Goal: Task Accomplishment & Management: Use online tool/utility

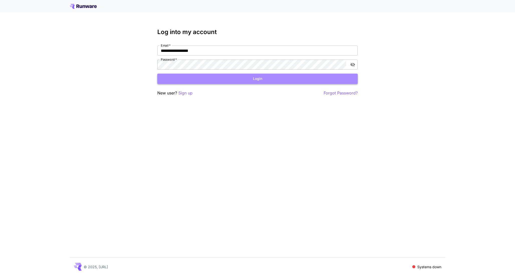
click at [232, 79] on button "Login" at bounding box center [257, 79] width 200 height 10
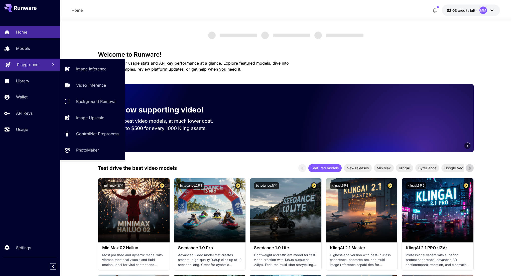
click at [29, 64] on p "Playground" at bounding box center [28, 65] width 22 height 6
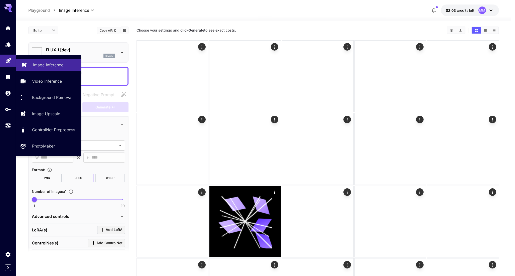
type input "**********"
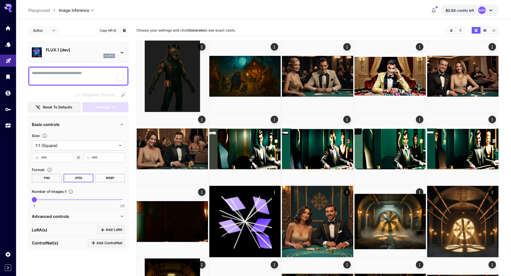
click at [85, 53] on div "FLUX.1 [dev] flux1d" at bounding box center [80, 52] width 69 height 11
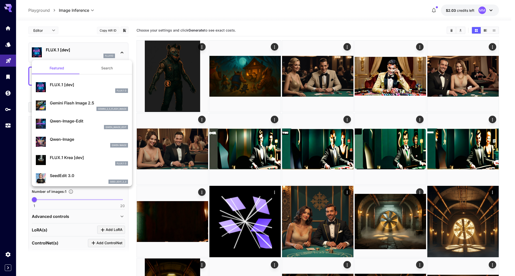
click at [79, 110] on div "gemini_2_5_flash_image" at bounding box center [89, 109] width 78 height 5
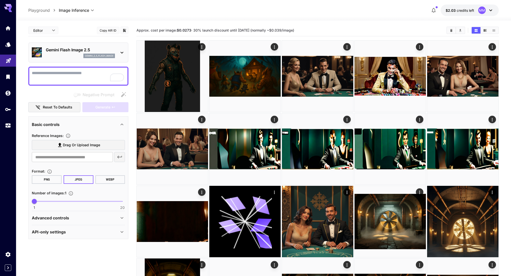
click at [71, 76] on textarea "Negative Prompt" at bounding box center [78, 76] width 93 height 12
click at [66, 54] on div "gemini_2_5_flash_image" at bounding box center [80, 56] width 69 height 5
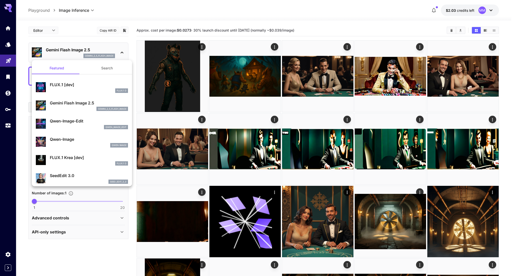
click at [66, 54] on div at bounding box center [257, 138] width 515 height 276
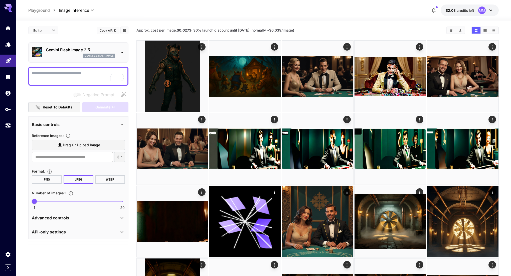
scroll to position [10, 0]
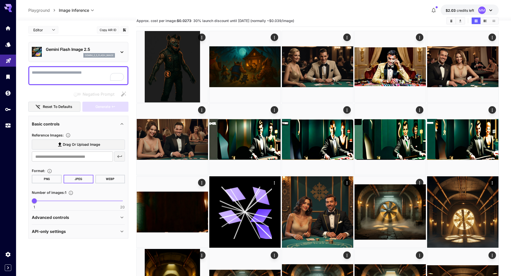
click at [59, 217] on p "Advanced controls" at bounding box center [50, 218] width 37 height 6
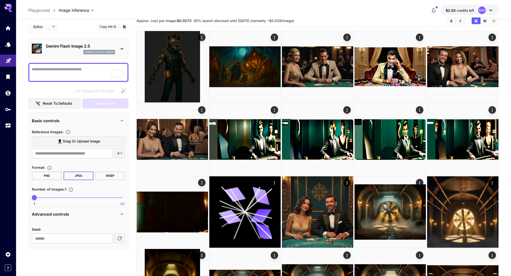
scroll to position [20, 0]
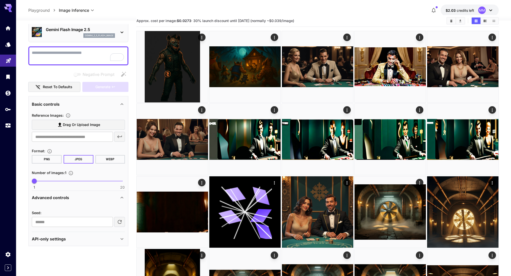
click at [60, 200] on p "Advanced controls" at bounding box center [50, 198] width 37 height 6
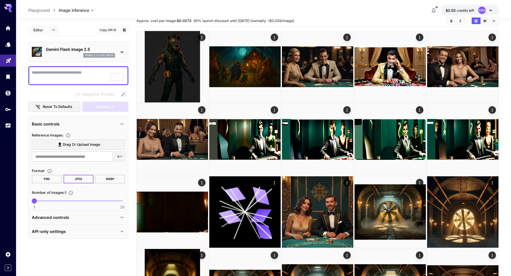
scroll to position [0, 0]
click at [58, 179] on button "PNG" at bounding box center [47, 179] width 30 height 9
click at [77, 75] on textarea "Negative Prompt" at bounding box center [78, 76] width 93 height 12
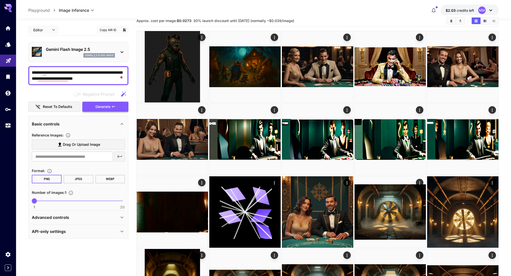
type textarea "**********"
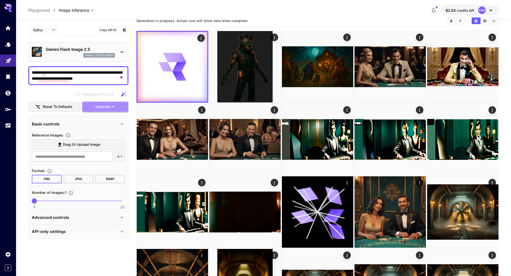
click at [91, 106] on button "Generate" at bounding box center [105, 107] width 46 height 10
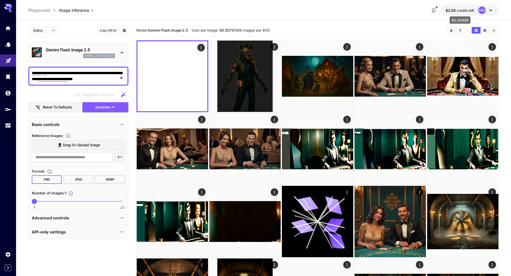
click at [454, 13] on p "$2.03 credits left" at bounding box center [460, 10] width 29 height 5
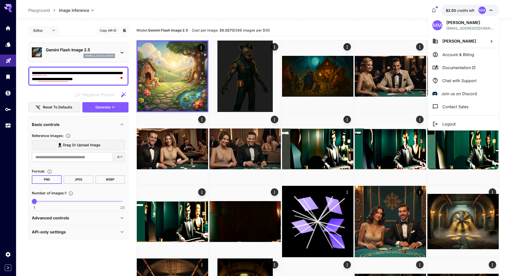
click at [454, 13] on div at bounding box center [257, 138] width 515 height 276
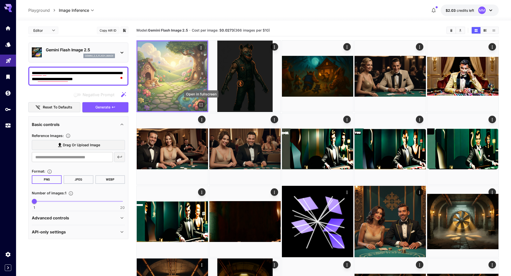
click at [201, 105] on icon "Open in fullscreen" at bounding box center [201, 104] width 5 height 5
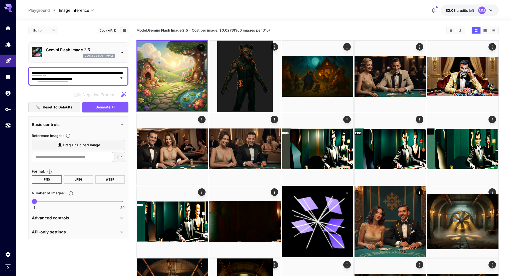
click at [103, 125] on div "Basic controls" at bounding box center [75, 125] width 87 height 6
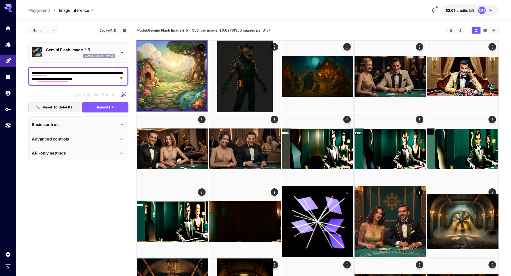
click at [103, 125] on div "Basic controls" at bounding box center [75, 125] width 87 height 6
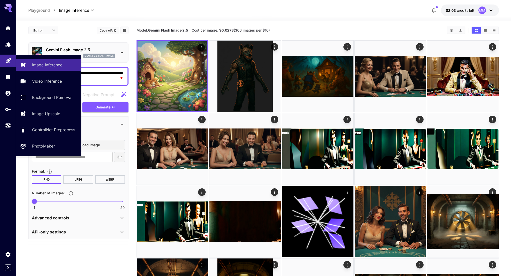
click at [14, 59] on link at bounding box center [8, 61] width 16 height 12
click at [33, 63] on p "Image Inference" at bounding box center [48, 65] width 30 height 6
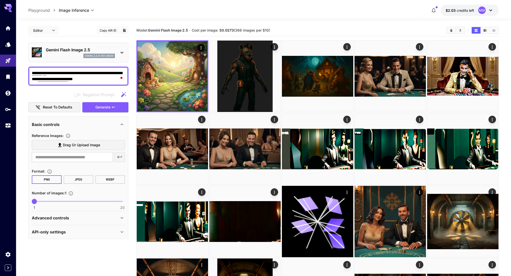
click at [53, 55] on div "gemini_2_5_flash_image" at bounding box center [80, 56] width 69 height 5
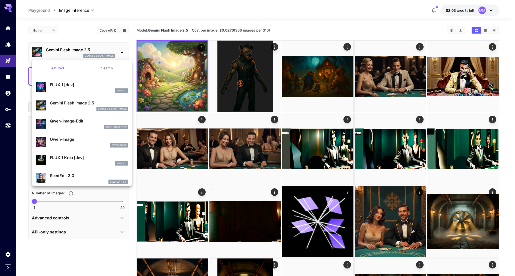
scroll to position [3, 0]
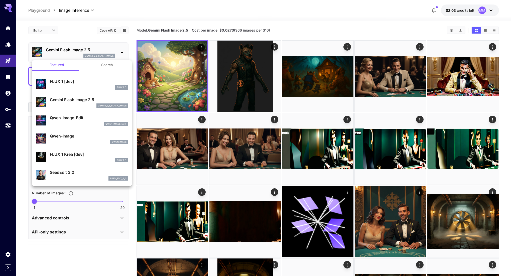
click at [68, 132] on div "Qwen-Image Qwen Image" at bounding box center [82, 138] width 92 height 15
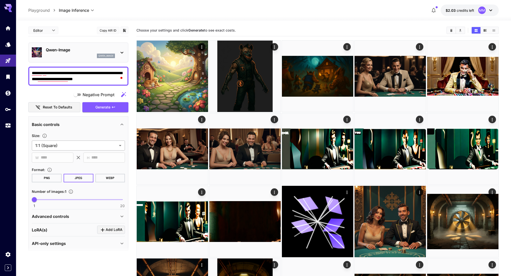
click at [71, 147] on body "**********" at bounding box center [255, 245] width 511 height 490
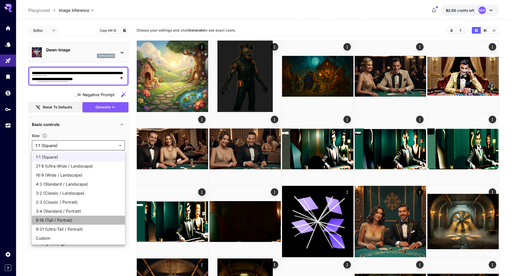
click at [60, 222] on span "9:16 (Tall / Portrait)" at bounding box center [78, 220] width 85 height 6
type input "**********"
type input "***"
type input "****"
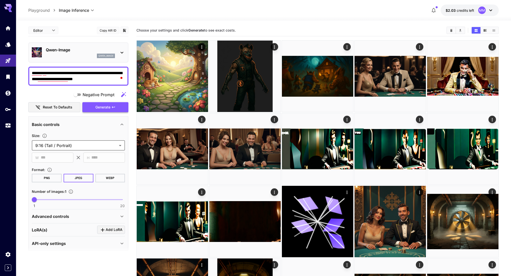
click at [97, 107] on span "Generate" at bounding box center [102, 107] width 15 height 6
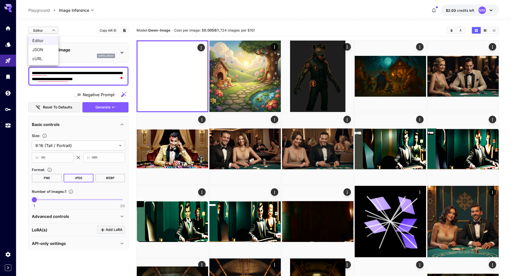
click at [49, 32] on div at bounding box center [257, 138] width 515 height 276
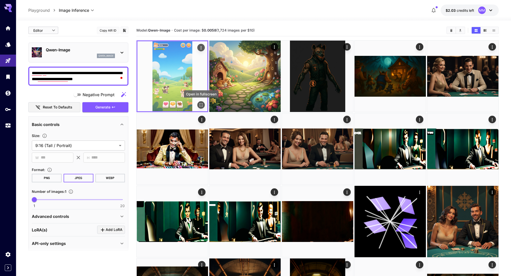
click at [202, 103] on icon "Open in fullscreen" at bounding box center [201, 104] width 5 height 5
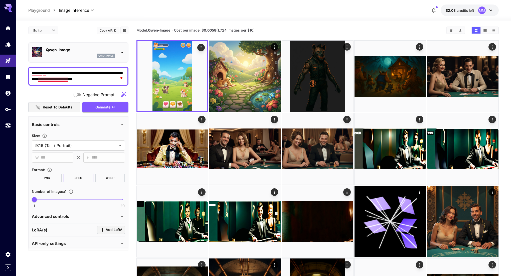
click at [65, 81] on textarea "**********" at bounding box center [78, 76] width 93 height 12
click at [93, 72] on textarea "**********" at bounding box center [78, 76] width 93 height 12
paste textarea "**********"
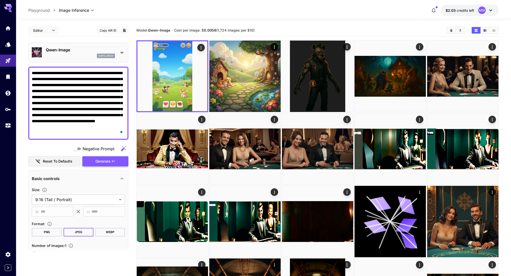
type textarea "**********"
click at [99, 159] on span "Generate" at bounding box center [102, 161] width 15 height 6
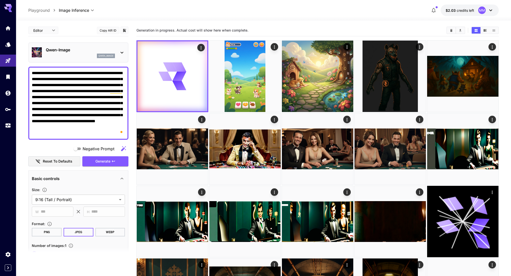
click at [62, 54] on div "qwen_image" at bounding box center [80, 56] width 69 height 5
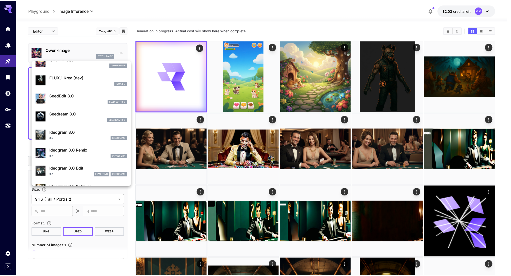
scroll to position [82, 0]
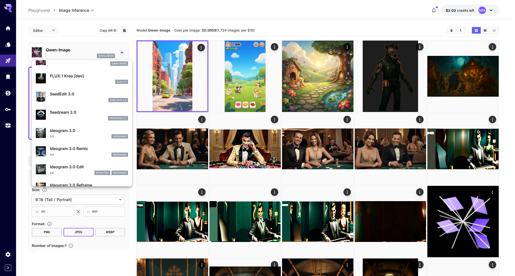
click at [197, 57] on div at bounding box center [257, 138] width 515 height 276
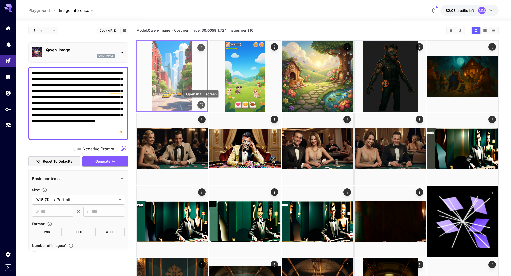
click at [199, 104] on icon "Open in fullscreen" at bounding box center [201, 104] width 5 height 5
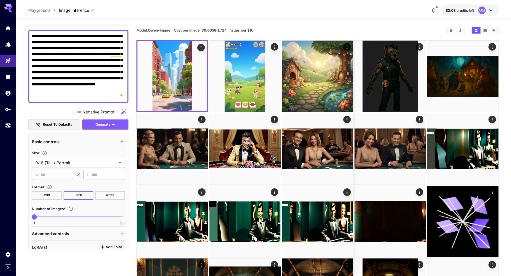
scroll to position [41, 0]
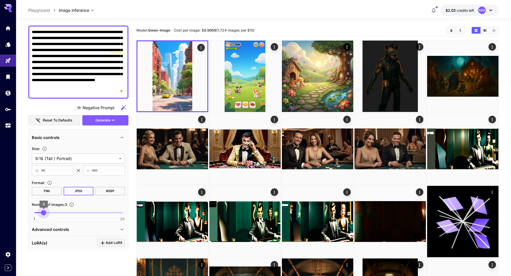
type input "*"
drag, startPoint x: 35, startPoint y: 213, endPoint x: 48, endPoint y: 213, distance: 13.0
click at [48, 213] on span "4" at bounding box center [48, 212] width 5 height 5
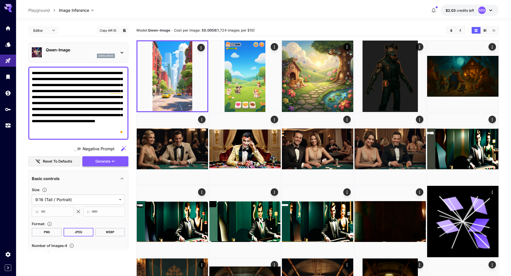
click at [99, 164] on span "Generate" at bounding box center [102, 161] width 15 height 6
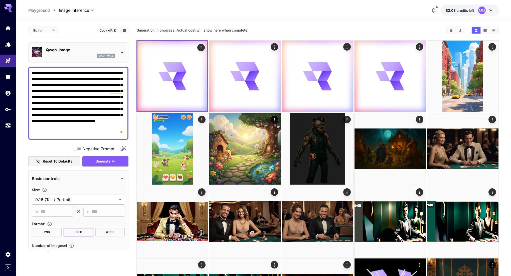
click at [75, 49] on p "Qwen-Image" at bounding box center [80, 50] width 69 height 6
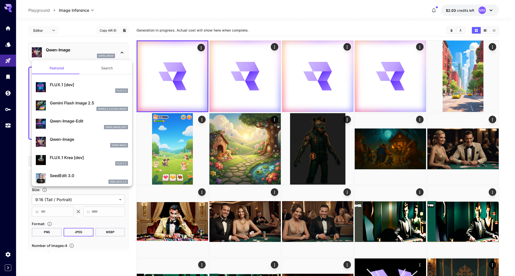
click at [73, 88] on div "FLUX.1 D" at bounding box center [89, 90] width 78 height 5
type input "**"
type input "***"
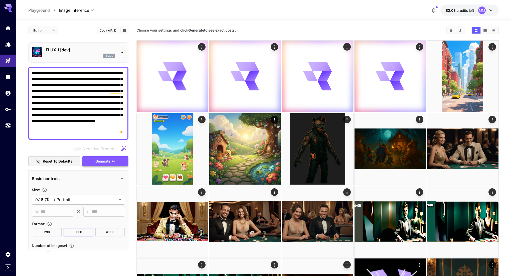
click at [102, 159] on span "Generate" at bounding box center [102, 161] width 15 height 6
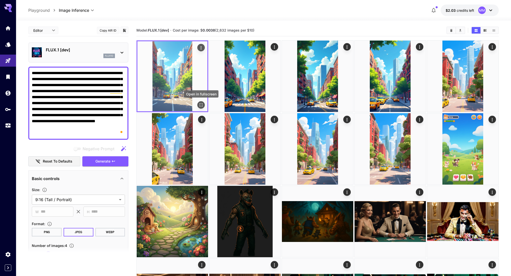
click at [203, 106] on icon "Open in fullscreen" at bounding box center [201, 104] width 5 height 5
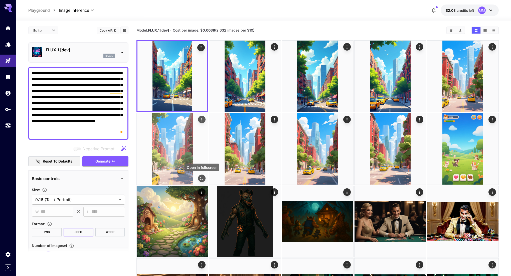
click at [203, 178] on icon "Open in fullscreen" at bounding box center [201, 178] width 5 height 5
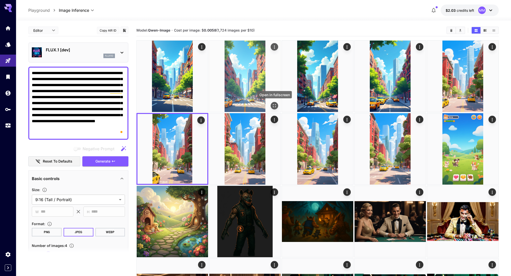
click at [273, 104] on icon "Open in fullscreen" at bounding box center [274, 105] width 5 height 5
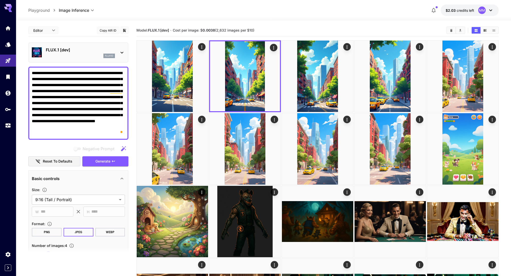
click at [67, 53] on div "FLUX.1 [dev] flux1d" at bounding box center [80, 52] width 69 height 11
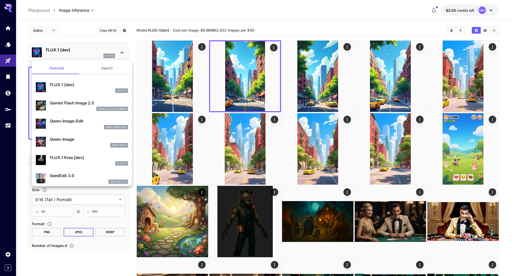
click at [72, 105] on p "Gemini Flash Image 2.5" at bounding box center [89, 103] width 78 height 6
type input "*"
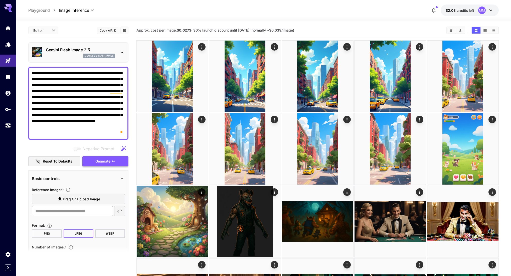
click at [98, 162] on span "Generate" at bounding box center [102, 161] width 15 height 6
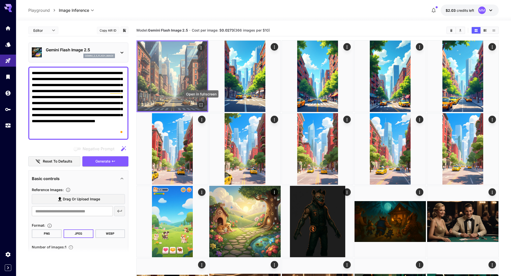
click at [202, 105] on icon "Open in fullscreen" at bounding box center [201, 104] width 5 height 5
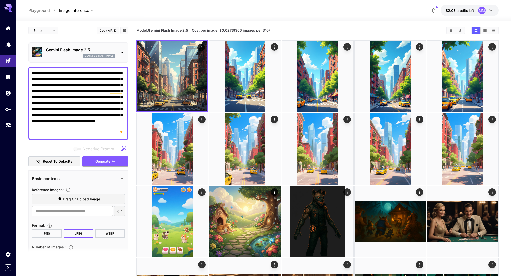
click at [118, 49] on div "Gemini Flash Image 2.5 gemini_2_5_flash_image" at bounding box center [78, 52] width 93 height 15
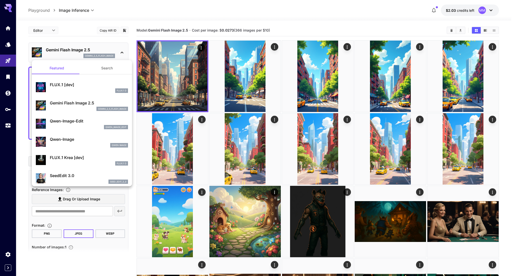
click at [118, 49] on div at bounding box center [257, 138] width 515 height 276
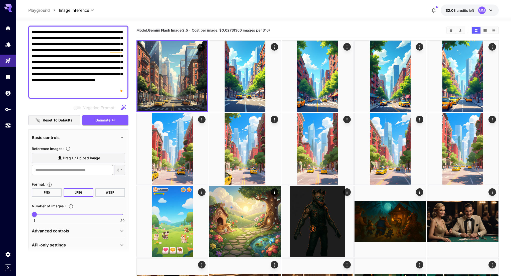
scroll to position [47, 0]
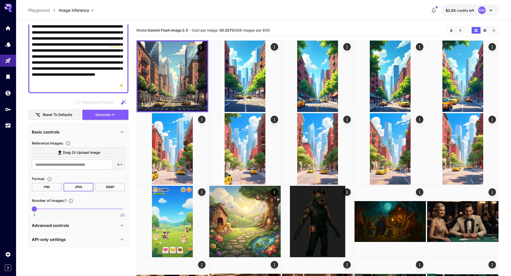
click at [93, 153] on span "Drag or upload image" at bounding box center [81, 153] width 37 height 6
click at [0, 0] on input "Drag or upload image" at bounding box center [0, 0] width 0 height 0
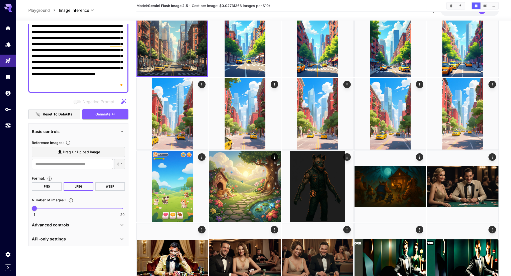
scroll to position [54, 0]
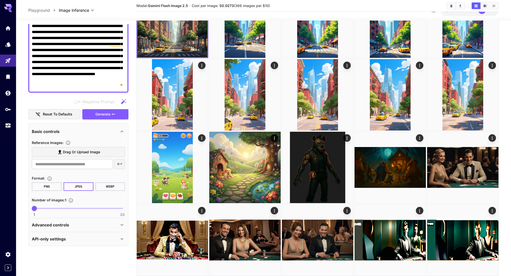
click at [67, 222] on div "Advanced controls" at bounding box center [78, 225] width 93 height 12
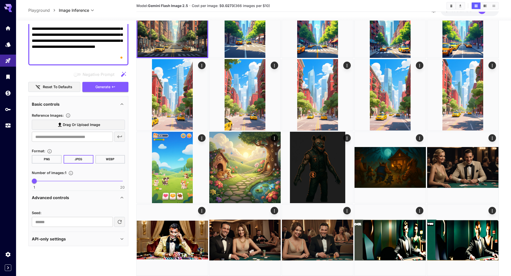
click at [60, 235] on div "API-only settings" at bounding box center [78, 239] width 93 height 12
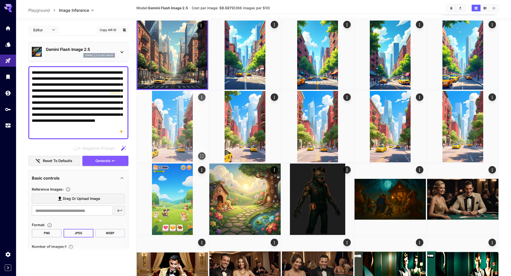
scroll to position [0, 0]
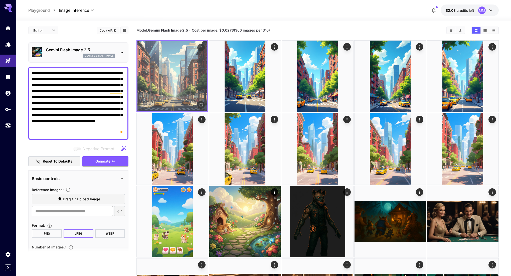
click at [199, 102] on icon "Open in fullscreen" at bounding box center [201, 104] width 5 height 5
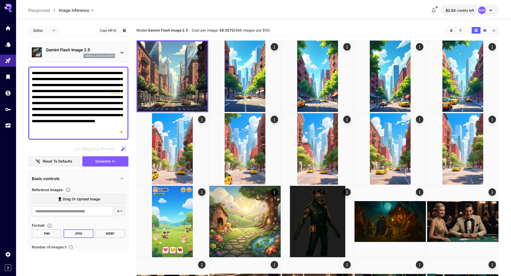
scroll to position [11, 0]
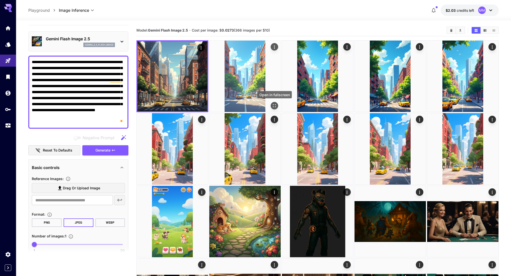
click at [272, 103] on icon "Open in fullscreen" at bounding box center [274, 105] width 5 height 5
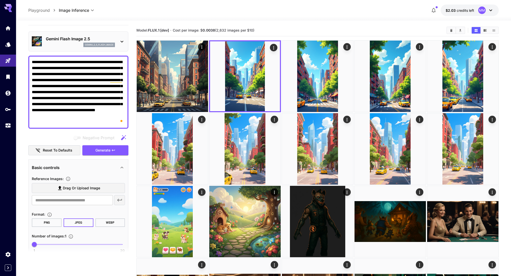
click at [63, 81] on textarea "**********" at bounding box center [78, 92] width 93 height 66
paste textarea "To enrich screen reader interactions, please activate Accessibility in Grammarl…"
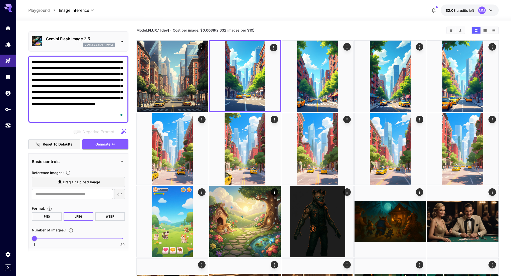
type textarea "**********"
click at [88, 44] on p "gemini_2_5_flash_image" at bounding box center [99, 45] width 29 height 4
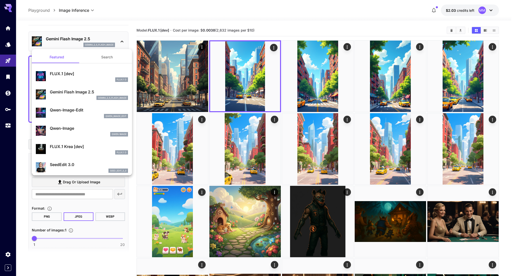
click at [73, 80] on div "FLUX.1 D" at bounding box center [89, 79] width 78 height 5
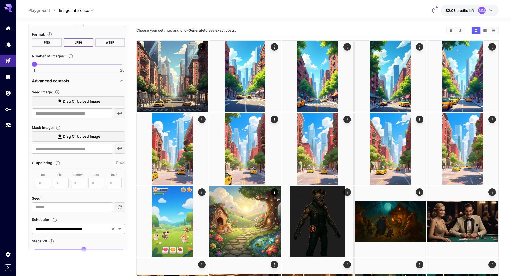
scroll to position [131, 0]
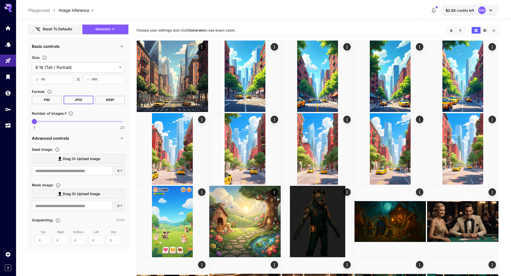
click at [71, 133] on div "Advanced controls" at bounding box center [78, 138] width 93 height 12
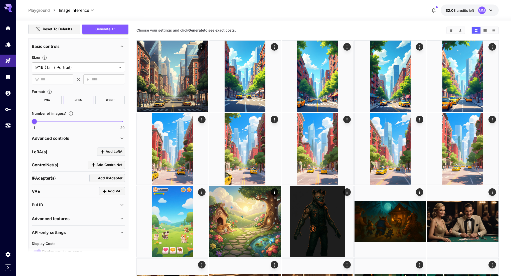
click at [111, 151] on span "Add LoRA" at bounding box center [114, 152] width 17 height 6
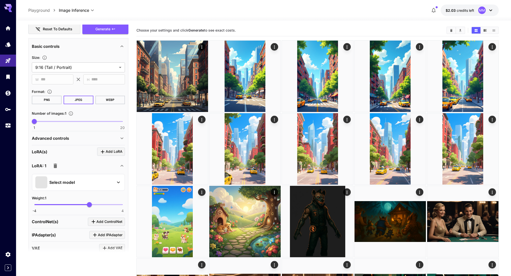
click at [63, 184] on p "Select model" at bounding box center [62, 182] width 26 height 6
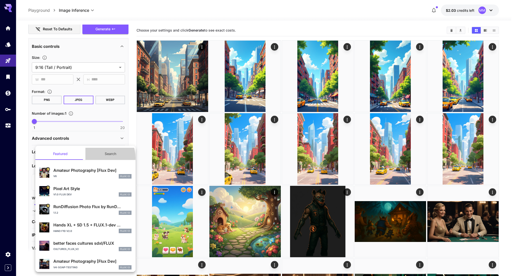
click at [96, 158] on button "Search" at bounding box center [110, 154] width 50 height 12
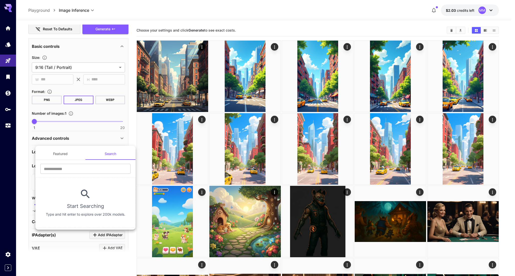
click at [74, 155] on button "Featured" at bounding box center [60, 154] width 50 height 12
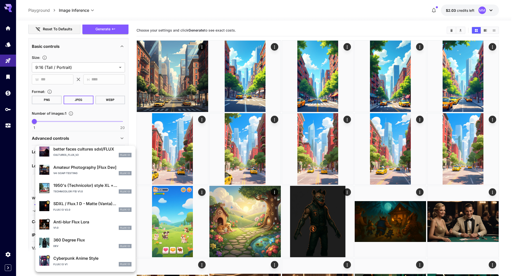
click at [82, 189] on div "Technicolor F1D v1.0 FLUX.1 D" at bounding box center [92, 191] width 78 height 5
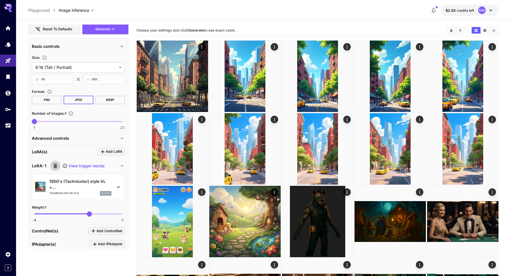
click at [55, 168] on icon "button" at bounding box center [55, 166] width 6 height 6
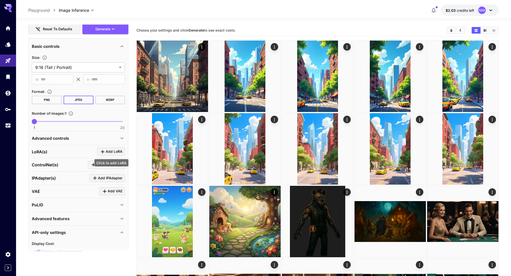
click at [112, 153] on span "Add LoRA" at bounding box center [114, 152] width 17 height 6
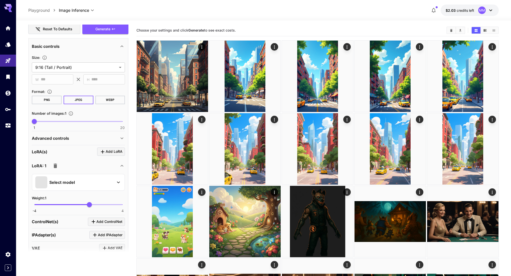
click at [94, 183] on div "Select model" at bounding box center [74, 182] width 78 height 12
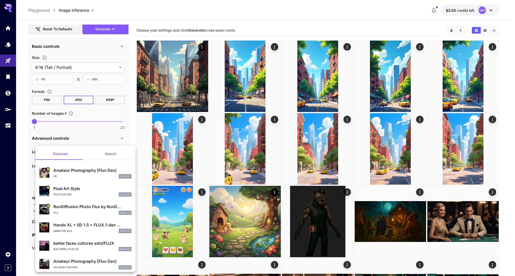
click at [105, 151] on button "Search" at bounding box center [110, 154] width 50 height 12
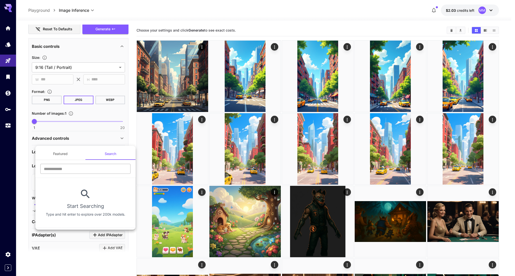
click at [85, 168] on input "text" at bounding box center [85, 169] width 90 height 10
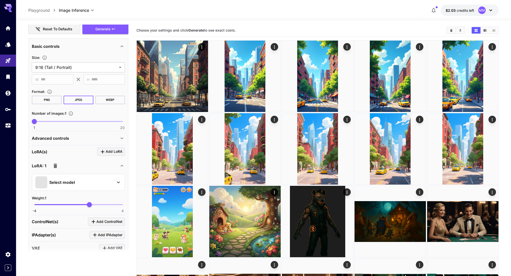
scroll to position [146, 0]
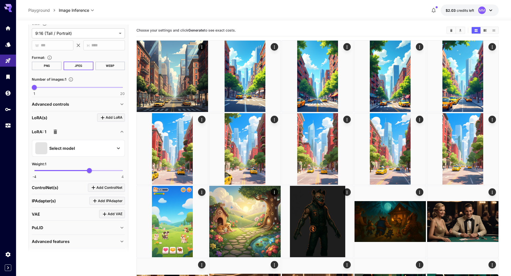
click at [57, 131] on icon "button" at bounding box center [55, 132] width 6 height 6
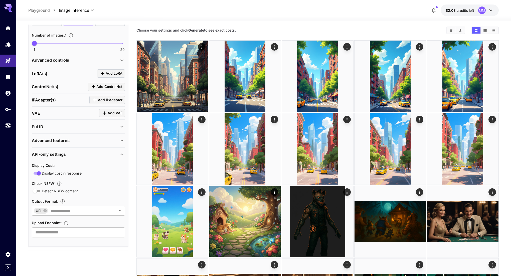
click at [54, 154] on p "API-only settings" at bounding box center [49, 154] width 34 height 6
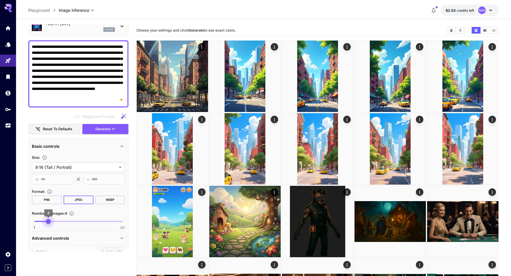
drag, startPoint x: 35, startPoint y: 221, endPoint x: 48, endPoint y: 221, distance: 13.0
click at [48, 221] on span "4" at bounding box center [48, 221] width 5 height 5
click at [91, 127] on button "Generate" at bounding box center [105, 129] width 46 height 10
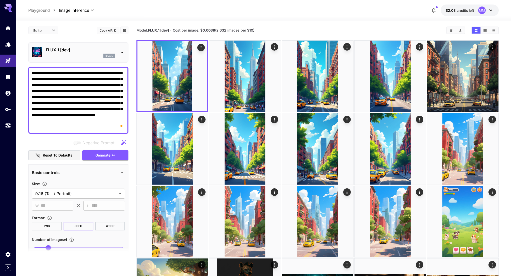
click at [90, 105] on textarea "**********" at bounding box center [78, 100] width 93 height 60
click at [74, 144] on span "Negative prompts are not compatible with the selected model." at bounding box center [78, 143] width 10 height 6
click at [67, 142] on div "Negative Prompt" at bounding box center [78, 143] width 100 height 10
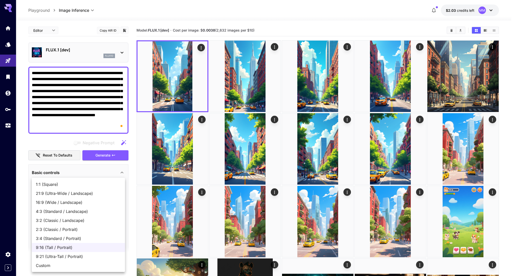
click at [58, 248] on span "9:16 (Tall / Portrait)" at bounding box center [78, 248] width 85 height 6
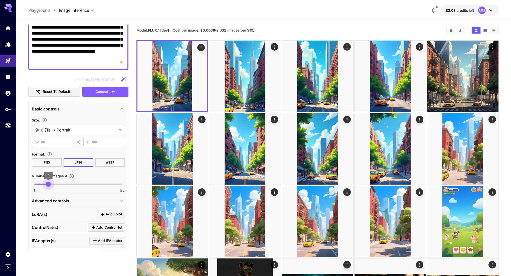
type input "*"
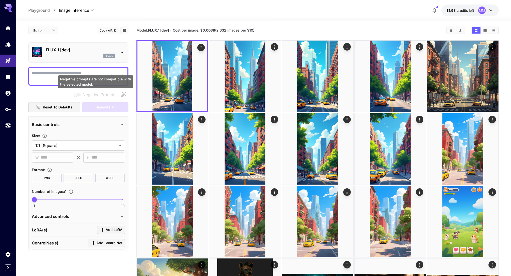
click at [80, 81] on div "Negative prompts are not compatible with the selected model." at bounding box center [95, 81] width 75 height 13
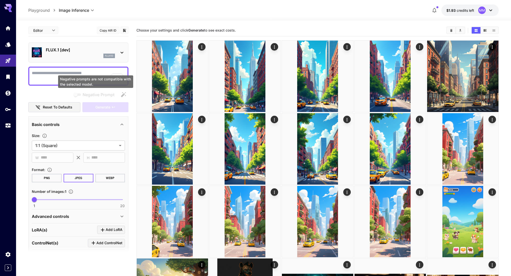
click at [67, 74] on textarea "Negative Prompt" at bounding box center [78, 76] width 93 height 12
paste textarea "**********"
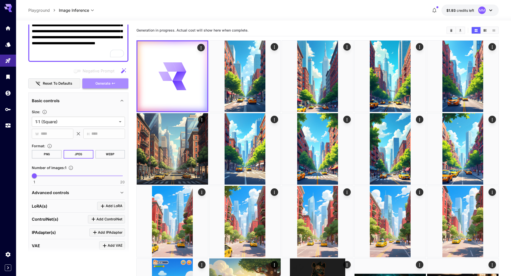
click at [112, 87] on button "Generate" at bounding box center [105, 83] width 46 height 10
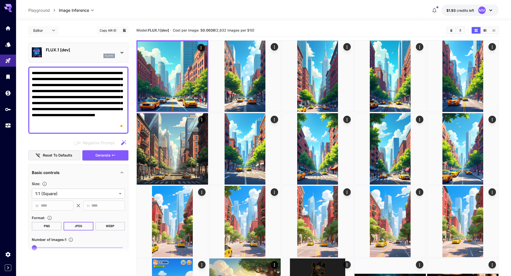
click at [53, 93] on textarea "**********" at bounding box center [78, 100] width 93 height 60
paste textarea "To enrich screen reader interactions, please activate Accessibility in Grammarl…"
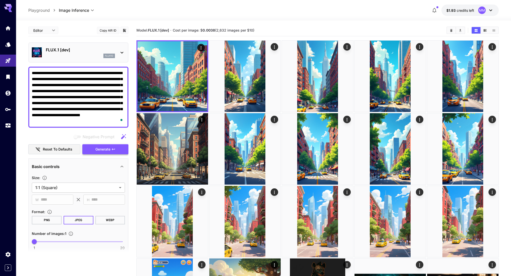
type textarea "**********"
click at [111, 152] on span "Generate" at bounding box center [102, 149] width 15 height 6
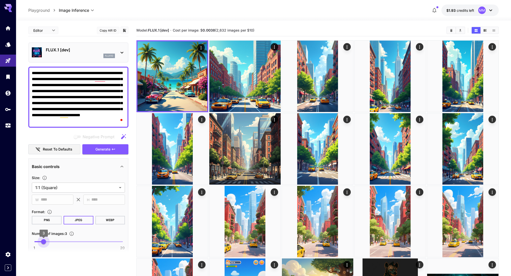
type input "*"
drag, startPoint x: 43, startPoint y: 242, endPoint x: 48, endPoint y: 242, distance: 5.0
click at [48, 242] on span "1 20 4" at bounding box center [78, 242] width 88 height 8
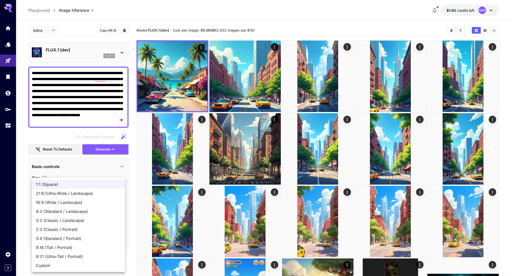
click at [78, 247] on span "9:16 (Tall / Portrait)" at bounding box center [78, 248] width 85 height 6
type input "**********"
type input "***"
type input "****"
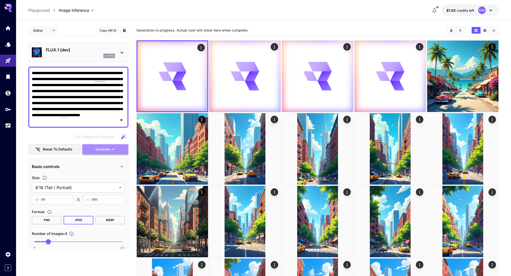
click at [96, 149] on span "Generate" at bounding box center [102, 149] width 15 height 6
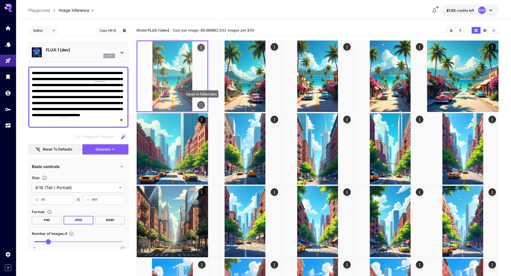
click at [200, 104] on icon "Open in fullscreen" at bounding box center [201, 104] width 5 height 5
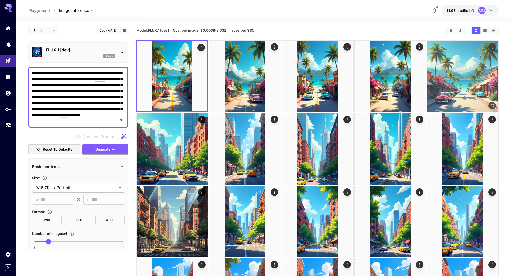
click at [465, 72] on img at bounding box center [463, 76] width 71 height 71
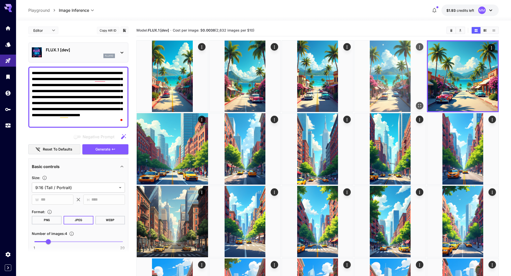
click at [382, 73] on img at bounding box center [390, 76] width 71 height 71
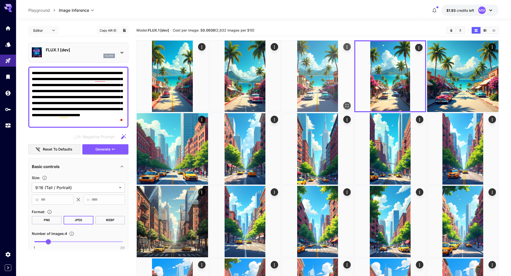
click at [315, 77] on img at bounding box center [317, 76] width 71 height 71
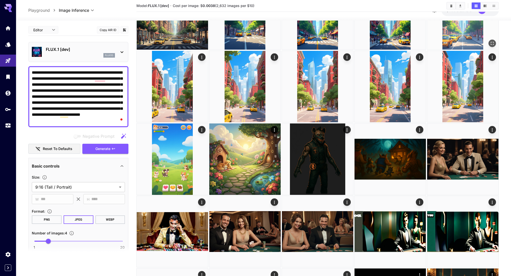
scroll to position [122, 0]
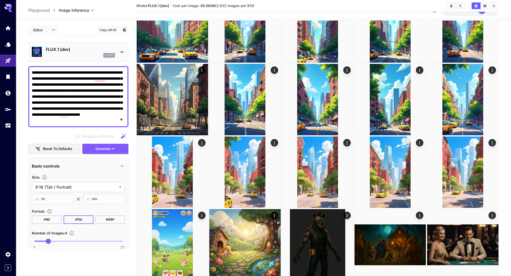
click at [462, 6] on icon "Download All" at bounding box center [461, 6] width 4 height 4
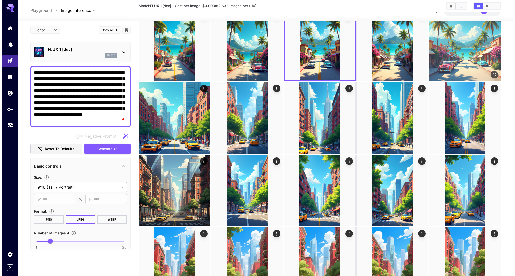
scroll to position [0, 0]
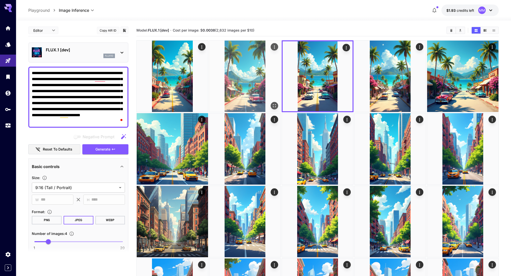
click at [278, 47] on img at bounding box center [245, 76] width 71 height 71
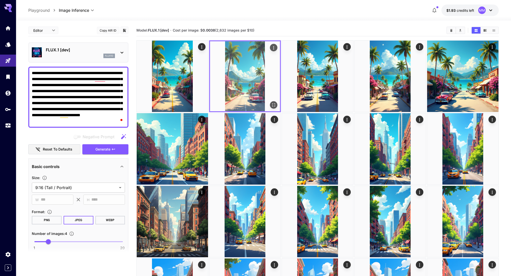
click at [275, 47] on icon "Actions" at bounding box center [273, 47] width 5 height 5
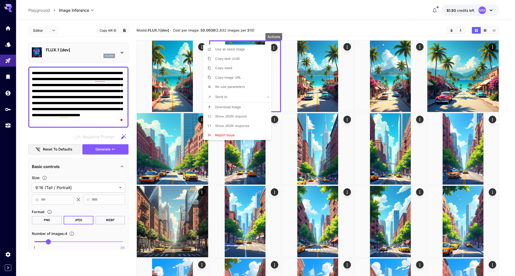
click at [253, 77] on li "Copy image URL" at bounding box center [238, 78] width 71 height 10
click at [286, 27] on div at bounding box center [257, 138] width 515 height 276
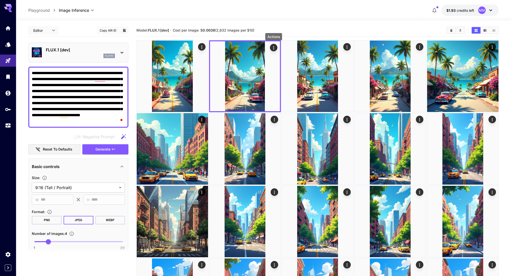
click at [102, 57] on div "flux1d" at bounding box center [80, 56] width 69 height 5
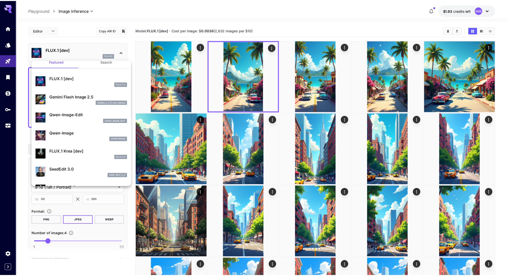
scroll to position [13, 0]
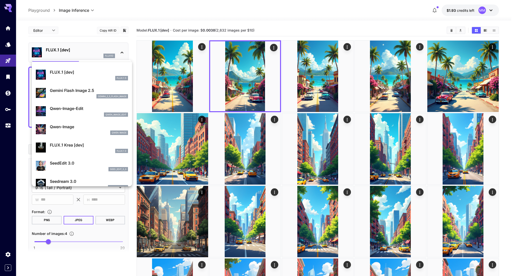
click at [71, 132] on div "Qwen Image" at bounding box center [89, 133] width 78 height 5
type input "*"
type input "**"
type input "***"
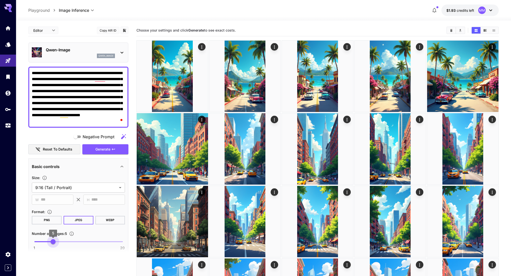
drag, startPoint x: 43, startPoint y: 241, endPoint x: 52, endPoint y: 242, distance: 9.0
click at [52, 242] on span "1 20 5" at bounding box center [78, 242] width 88 height 8
type input "*"
drag, startPoint x: 52, startPoint y: 240, endPoint x: 49, endPoint y: 241, distance: 2.6
click at [49, 241] on span "4" at bounding box center [48, 241] width 5 height 5
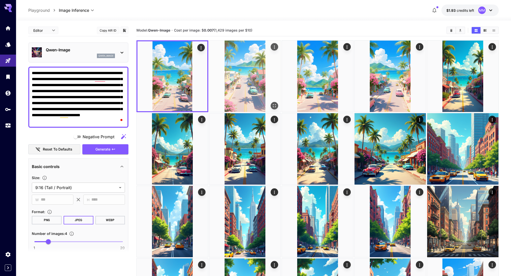
click at [272, 105] on icon "Open in fullscreen" at bounding box center [274, 105] width 5 height 5
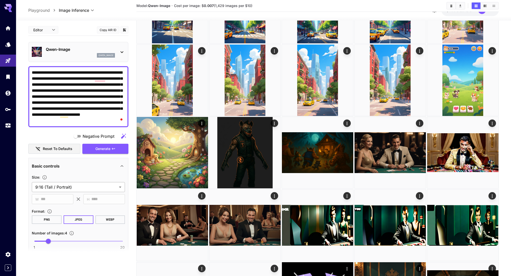
scroll to position [46, 0]
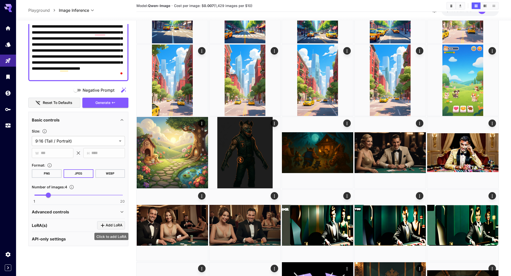
click at [106, 227] on icon "Click to add LoRA" at bounding box center [103, 226] width 6 height 6
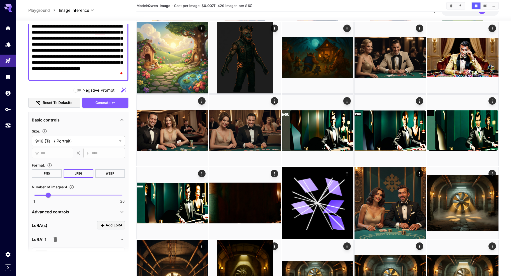
scroll to position [103, 0]
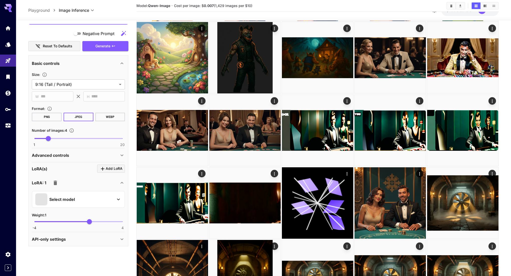
click at [83, 201] on div "Select model" at bounding box center [74, 199] width 78 height 12
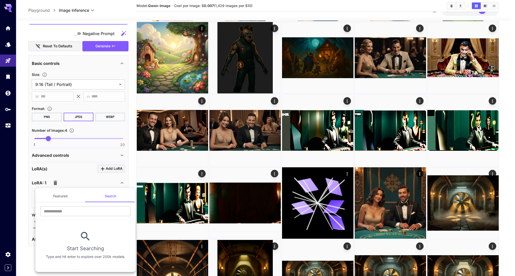
click at [64, 187] on div at bounding box center [257, 138] width 515 height 276
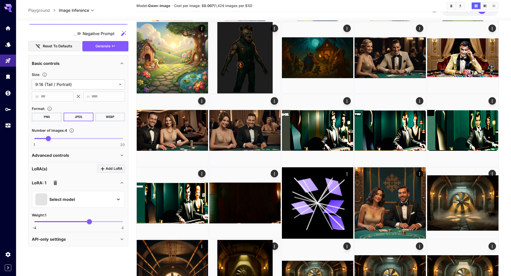
click at [62, 196] on ul "Featured Search ​ Start Searching Type and hit enter to explore over 200k model…" at bounding box center [72, 219] width 75 height 47
click at [71, 199] on p "Select model" at bounding box center [62, 199] width 26 height 6
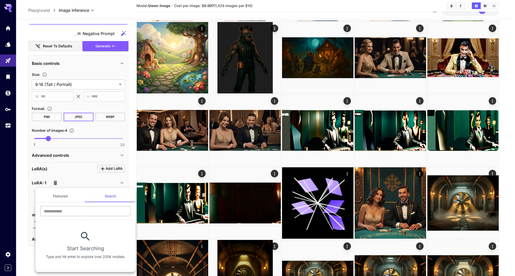
click at [53, 207] on input "text" at bounding box center [85, 211] width 90 height 10
click at [62, 197] on button "Featured" at bounding box center [60, 196] width 50 height 12
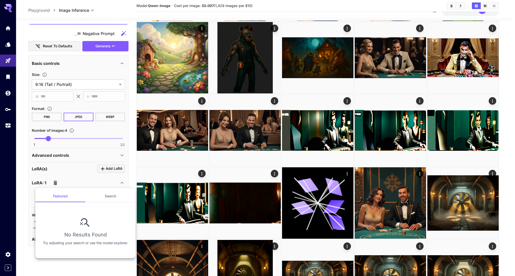
click at [97, 182] on div at bounding box center [257, 138] width 515 height 276
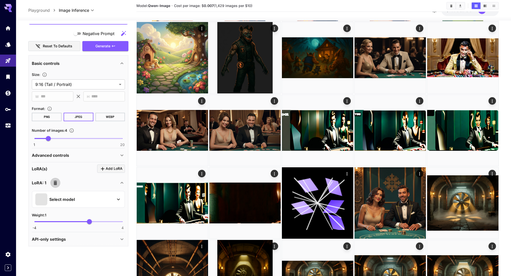
click at [59, 182] on button "button" at bounding box center [55, 183] width 10 height 10
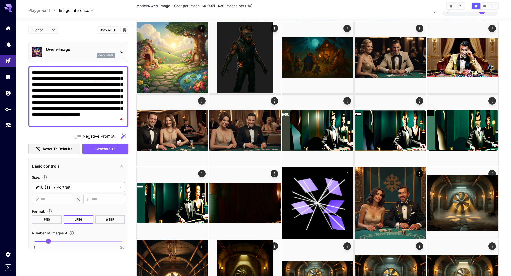
scroll to position [0, 0]
click at [56, 49] on p "Qwen-Image" at bounding box center [80, 49] width 69 height 6
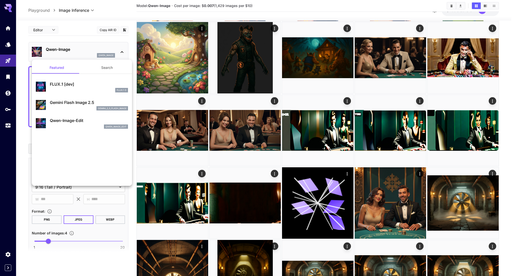
click at [97, 85] on p "FLUX.1 [dev]" at bounding box center [89, 84] width 78 height 6
type input "**"
type input "***"
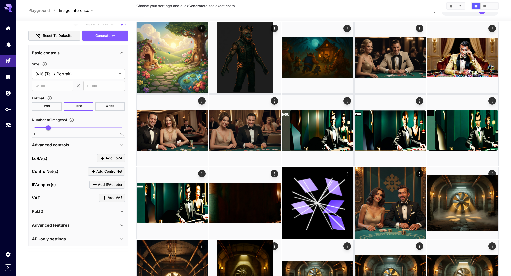
scroll to position [113, 0]
click at [115, 159] on span "Add LoRA" at bounding box center [114, 158] width 17 height 6
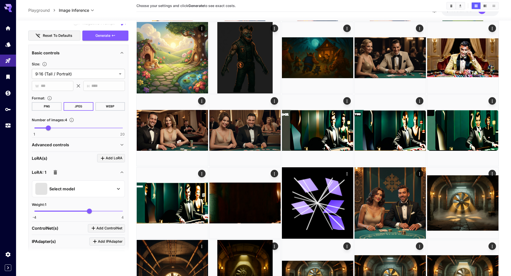
click at [61, 192] on div "Select model" at bounding box center [74, 189] width 78 height 12
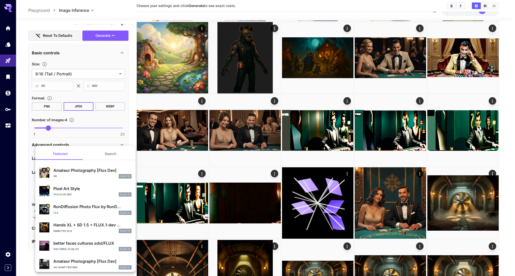
click at [87, 190] on p "Pixel Art Style" at bounding box center [92, 189] width 78 height 6
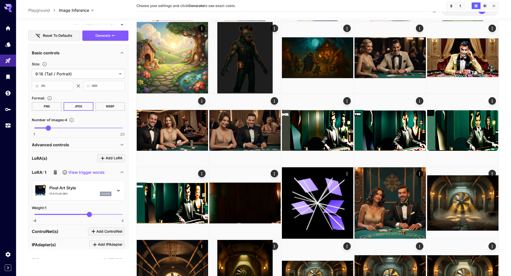
scroll to position [0, 0]
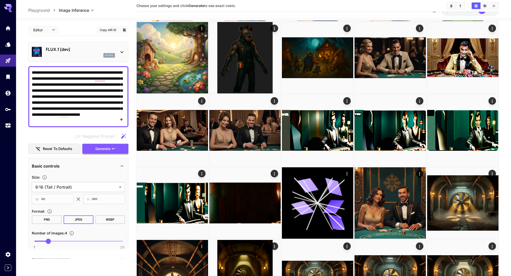
click at [108, 147] on span "Generate" at bounding box center [102, 149] width 15 height 6
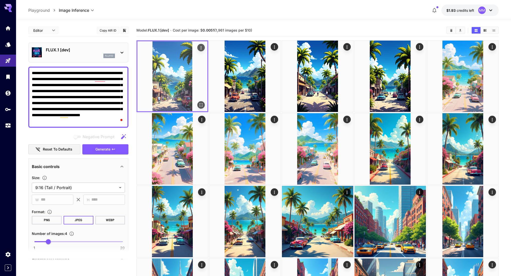
click at [201, 103] on icon "Open in fullscreen" at bounding box center [201, 104] width 5 height 5
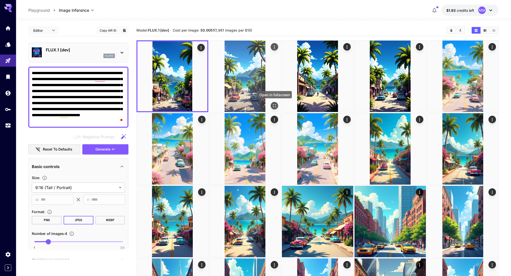
click at [275, 106] on icon "Open in fullscreen" at bounding box center [274, 105] width 5 height 5
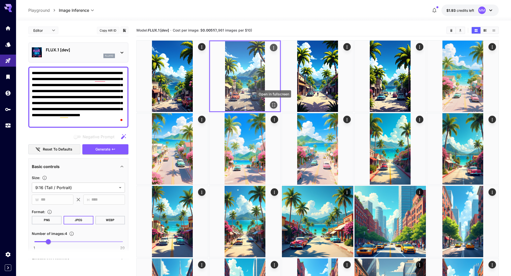
click at [275, 106] on icon "Open in fullscreen" at bounding box center [273, 104] width 5 height 5
click at [275, 104] on icon "Open in fullscreen" at bounding box center [273, 105] width 3 height 3
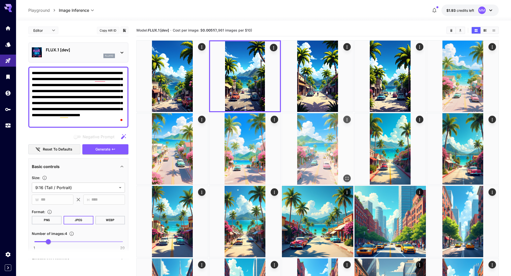
scroll to position [30, 0]
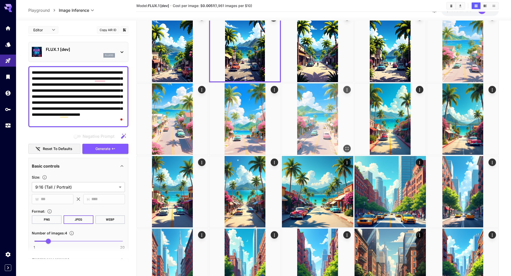
click at [346, 148] on icon "Open in fullscreen" at bounding box center [347, 148] width 5 height 5
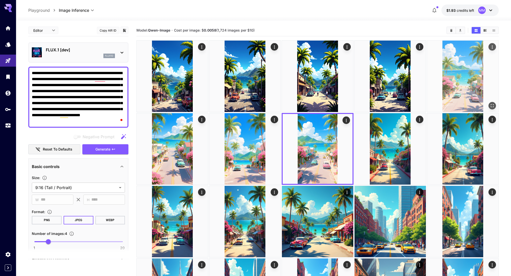
scroll to position [3, 0]
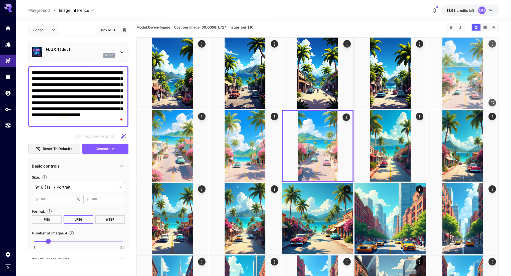
click at [492, 44] on icon "Actions" at bounding box center [492, 44] width 5 height 5
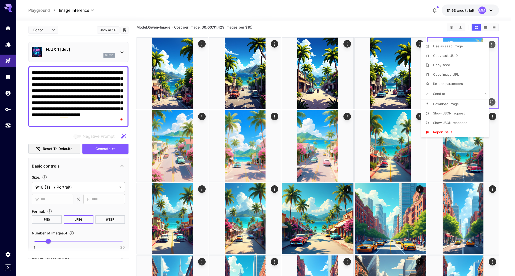
click at [492, 44] on div at bounding box center [257, 138] width 515 height 276
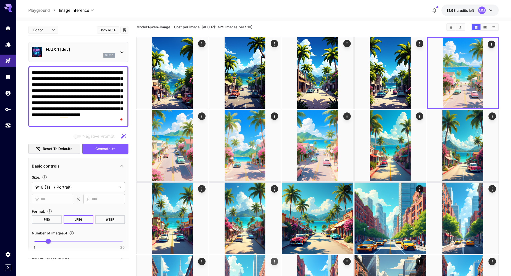
scroll to position [0, 0]
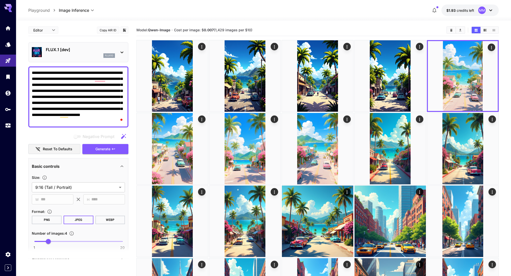
click at [67, 55] on div "flux1d" at bounding box center [80, 55] width 69 height 5
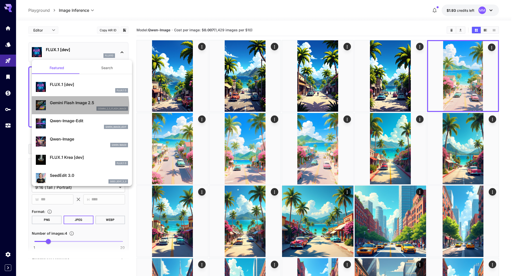
click at [58, 107] on div "gemini_2_5_flash_image" at bounding box center [89, 109] width 78 height 5
type input "*"
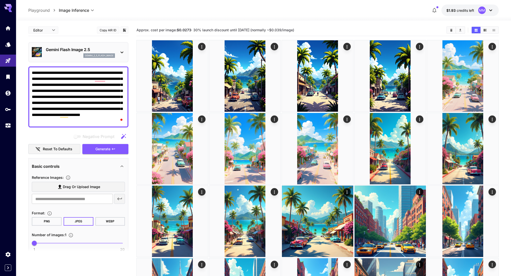
click at [119, 202] on div "​" at bounding box center [78, 199] width 93 height 10
click at [88, 201] on input "text" at bounding box center [72, 199] width 81 height 10
paste input "**********"
type input "**********"
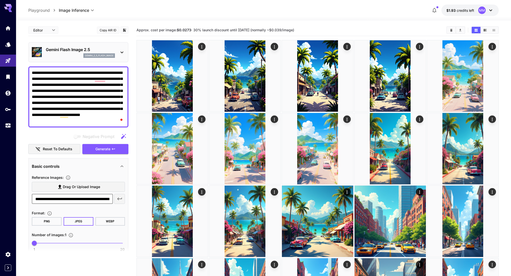
scroll to position [0, 76]
type input "**********"
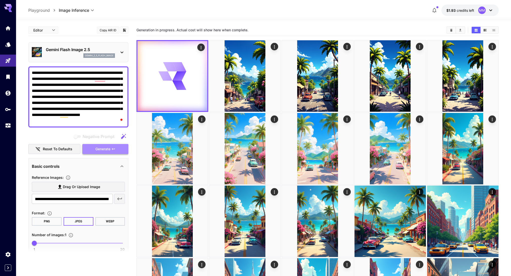
click at [102, 149] on span "Generate" at bounding box center [102, 149] width 15 height 6
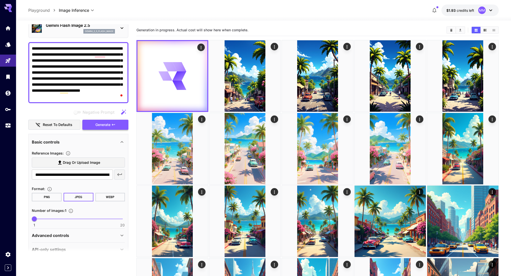
click at [112, 128] on button "Generate" at bounding box center [105, 125] width 46 height 10
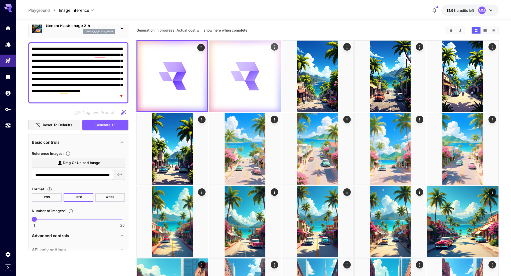
scroll to position [3, 0]
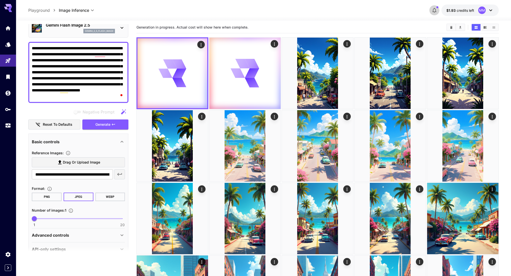
click at [434, 10] on icon "button" at bounding box center [435, 10] width 4 height 5
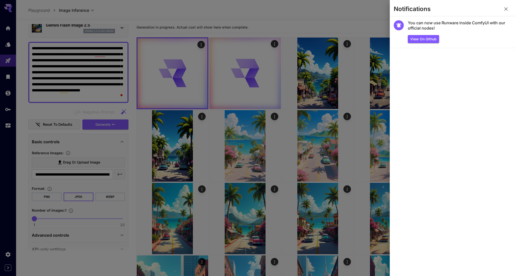
click at [344, 17] on div at bounding box center [257, 138] width 515 height 276
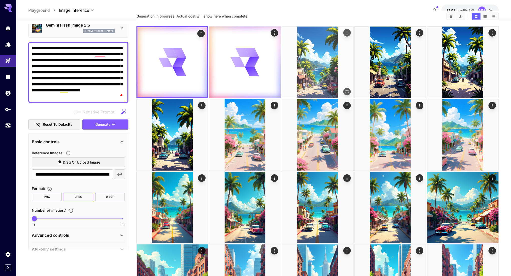
scroll to position [0, 0]
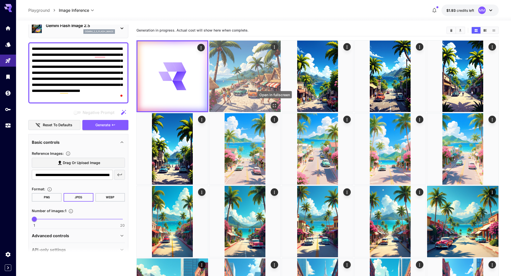
click at [276, 106] on icon "Open in fullscreen" at bounding box center [274, 105] width 5 height 5
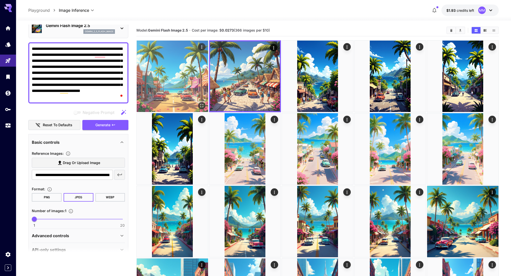
click at [206, 107] on img at bounding box center [172, 76] width 71 height 71
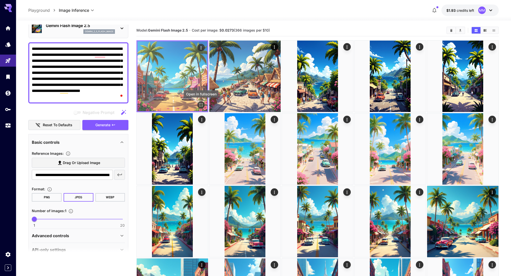
click at [203, 106] on icon "Open in fullscreen" at bounding box center [201, 104] width 5 height 5
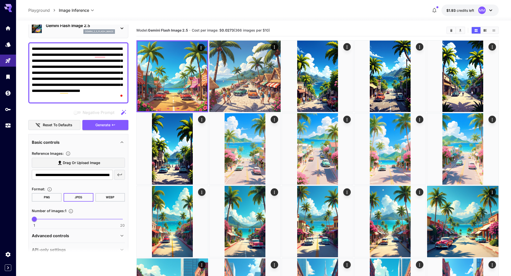
scroll to position [35, 0]
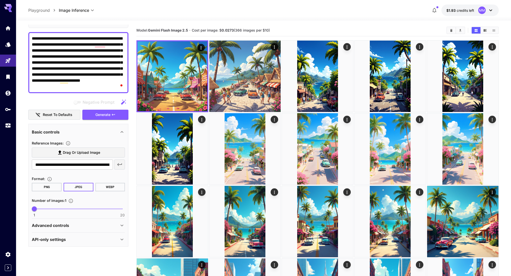
click at [83, 225] on div "Advanced controls" at bounding box center [75, 226] width 87 height 6
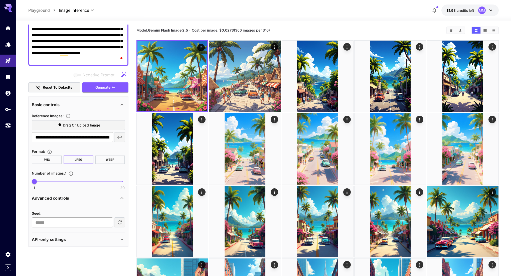
scroll to position [62, 0]
click at [90, 196] on div "Advanced controls" at bounding box center [75, 198] width 87 height 6
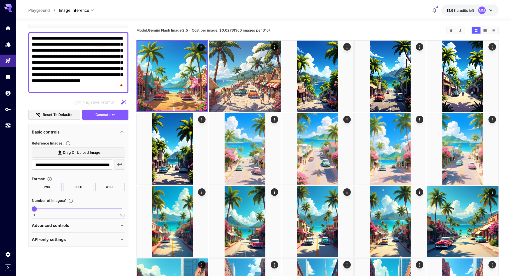
scroll to position [0, 0]
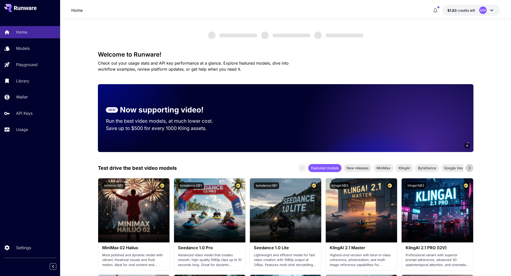
click at [462, 10] on span "credits left" at bounding box center [467, 10] width 18 height 4
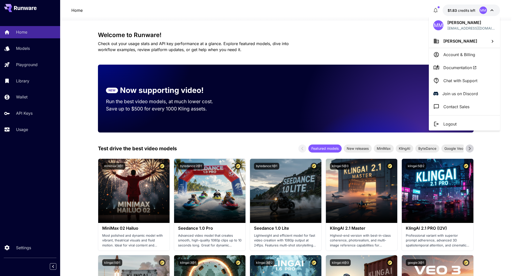
click at [462, 57] on p "Account & Billing" at bounding box center [460, 55] width 32 height 6
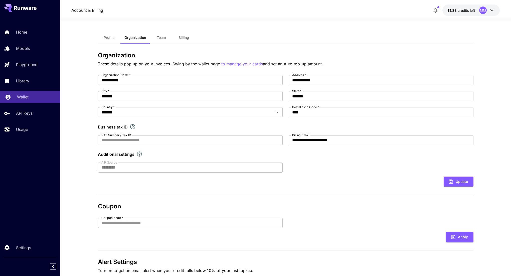
click at [37, 98] on div "Wallet" at bounding box center [36, 97] width 39 height 6
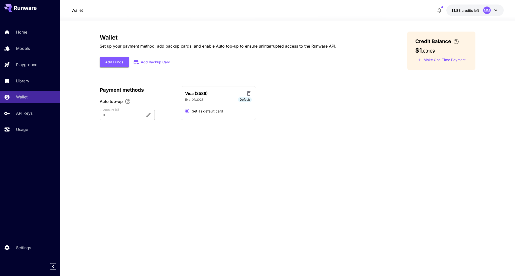
click at [140, 113] on div at bounding box center [120, 115] width 41 height 10
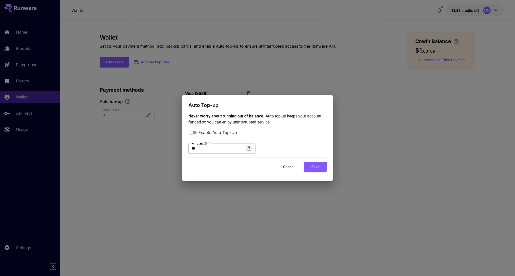
click at [320, 173] on div "Never worry about running out of balance. Auto top-up keeps your account funded…" at bounding box center [257, 144] width 138 height 63
click at [316, 166] on button "Save" at bounding box center [315, 167] width 23 height 10
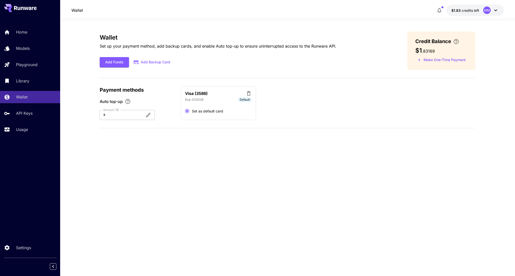
click at [135, 117] on div at bounding box center [120, 115] width 41 height 10
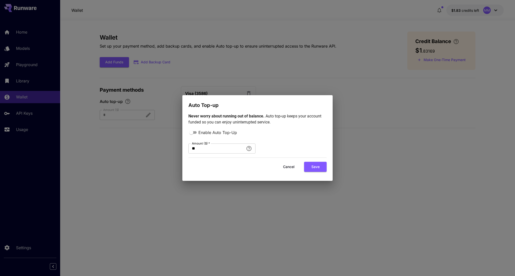
click at [148, 121] on div "Auto Top-up Never worry about running out of balance. Auto top-up keeps your ac…" at bounding box center [257, 138] width 515 height 276
drag, startPoint x: 55, startPoint y: 71, endPoint x: 239, endPoint y: 138, distance: 196.0
click at [55, 71] on div "Auto Top-up Never worry about running out of balance. Auto top-up keeps your ac…" at bounding box center [257, 138] width 515 height 276
click at [294, 167] on button "Cancel" at bounding box center [289, 167] width 23 height 10
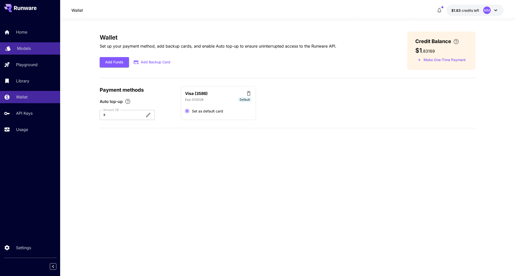
click at [30, 49] on p "Models" at bounding box center [24, 48] width 14 height 6
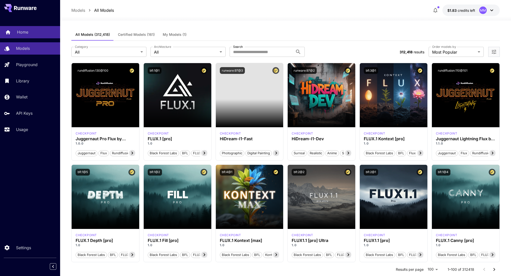
click at [51, 27] on link "Home" at bounding box center [30, 32] width 60 height 12
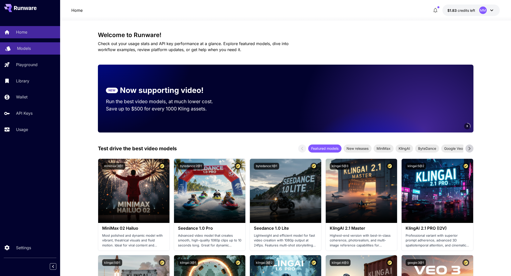
click at [40, 54] on link "Models" at bounding box center [30, 48] width 60 height 12
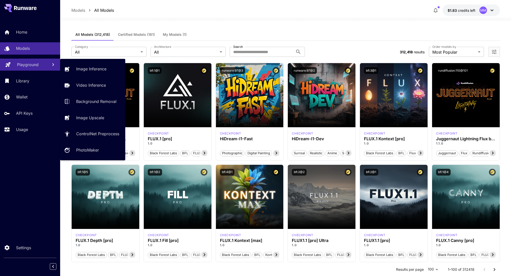
click at [30, 61] on link "Playground" at bounding box center [30, 65] width 60 height 12
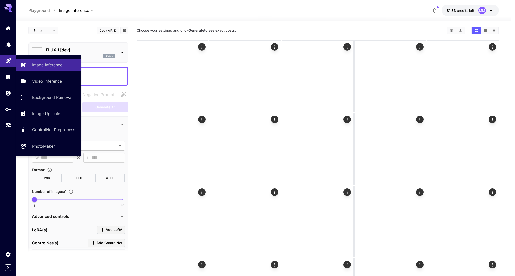
type input "**********"
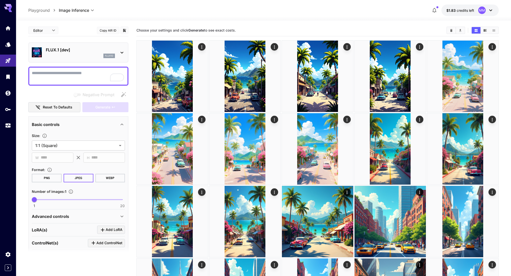
click at [106, 49] on p "FLUX.1 [dev]" at bounding box center [80, 50] width 69 height 6
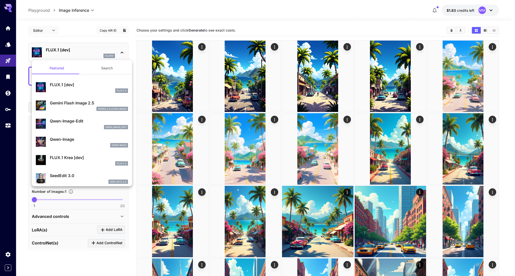
click at [180, 29] on div at bounding box center [257, 138] width 515 height 276
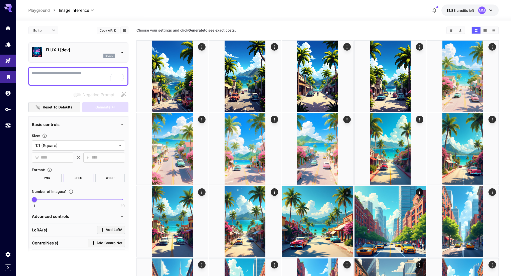
click at [9, 73] on icon "Library" at bounding box center [9, 75] width 6 height 6
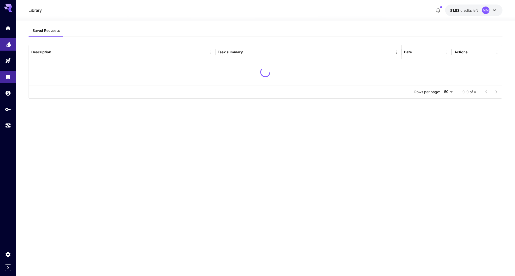
click at [9, 50] on link at bounding box center [8, 44] width 16 height 12
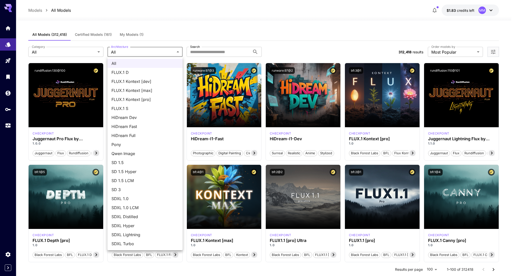
click at [131, 198] on span "SDXL 1.0" at bounding box center [145, 199] width 67 height 6
type input "****"
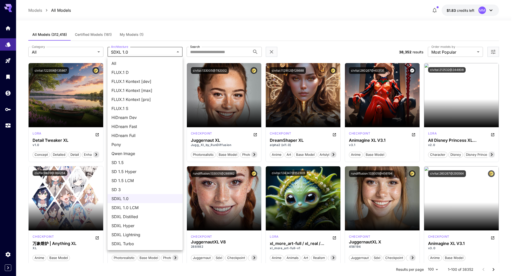
click at [136, 53] on div at bounding box center [257, 138] width 515 height 276
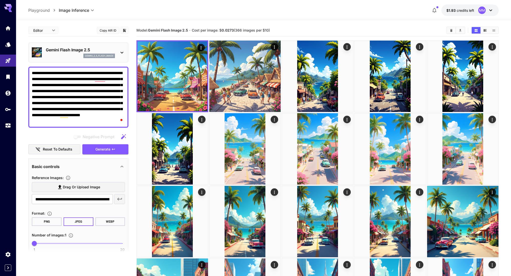
click at [10, 11] on icon at bounding box center [10, 10] width 4 height 3
click at [9, 35] on div at bounding box center [8, 77] width 16 height 110
click at [9, 30] on link at bounding box center [8, 28] width 16 height 12
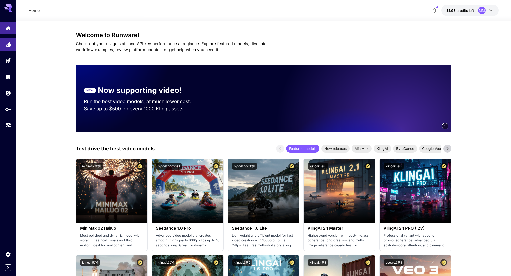
click at [11, 46] on icon "Models" at bounding box center [9, 43] width 6 height 6
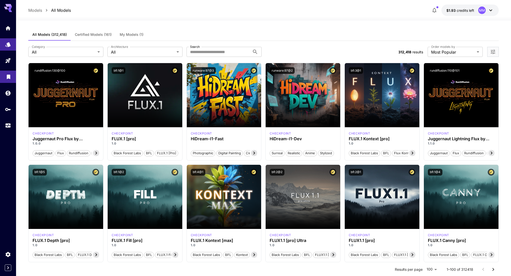
click at [14, 71] on link at bounding box center [8, 77] width 16 height 12
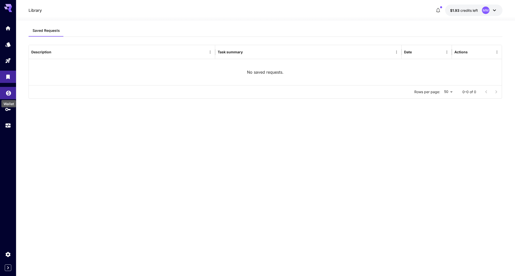
click at [11, 95] on icon "Wallet" at bounding box center [9, 92] width 6 height 6
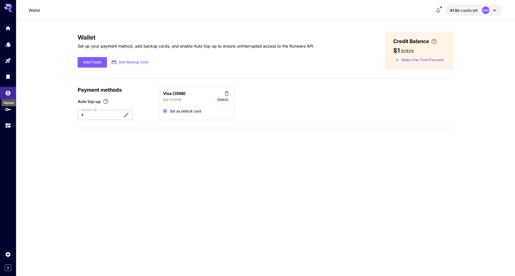
click at [10, 101] on div "Wallet" at bounding box center [9, 102] width 15 height 7
click at [9, 111] on icon "API Keys" at bounding box center [9, 108] width 6 height 6
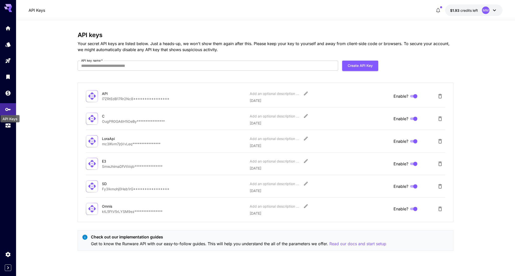
click at [7, 122] on div "API Keys" at bounding box center [10, 118] width 19 height 7
click at [7, 124] on div "API Keys" at bounding box center [10, 120] width 19 height 7
click at [8, 126] on icon "Usage" at bounding box center [9, 124] width 6 height 6
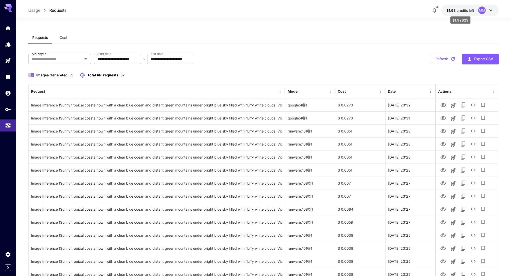
click at [461, 12] on p "$1.93 credits left" at bounding box center [461, 10] width 28 height 5
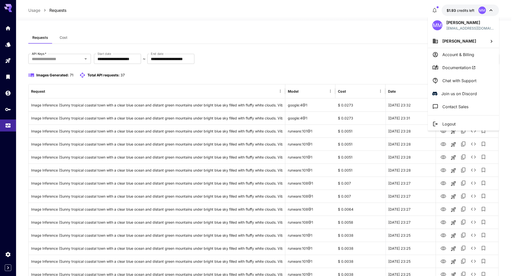
click at [451, 56] on p "Account & Billing" at bounding box center [459, 55] width 32 height 6
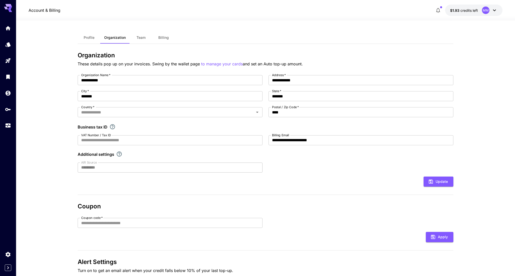
type input "*******"
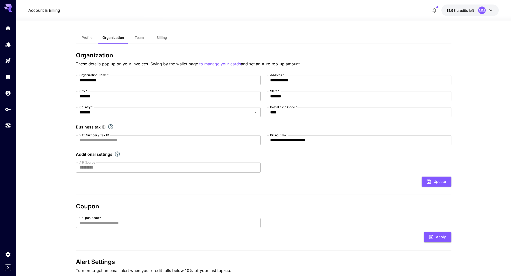
click at [13, 14] on div at bounding box center [8, 73] width 16 height 122
click at [12, 10] on div at bounding box center [8, 6] width 16 height 12
click at [6, 31] on link at bounding box center [8, 28] width 16 height 12
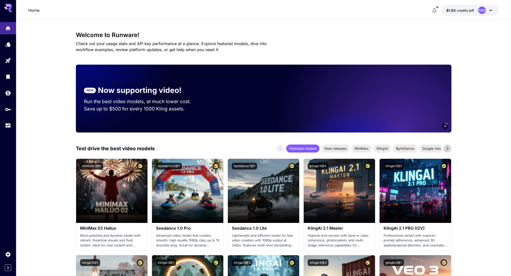
click at [10, 7] on icon at bounding box center [10, 8] width 4 height 3
click at [450, 151] on icon at bounding box center [448, 149] width 8 height 8
click at [11, 45] on icon "Models" at bounding box center [9, 45] width 6 height 6
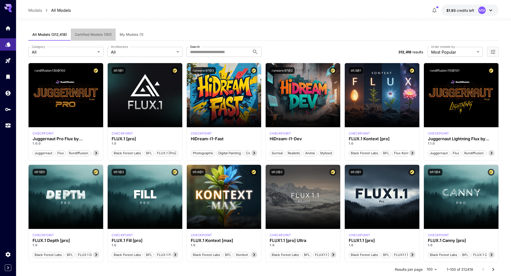
click at [82, 35] on span "Certified Models (161)" at bounding box center [93, 34] width 37 height 5
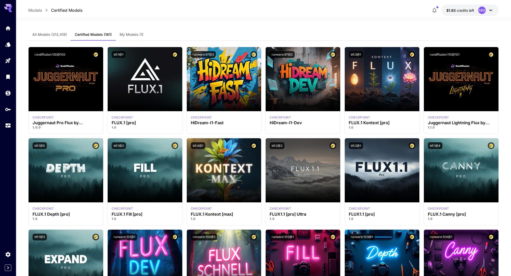
click at [54, 35] on span "All Models (312,418)" at bounding box center [49, 34] width 35 height 5
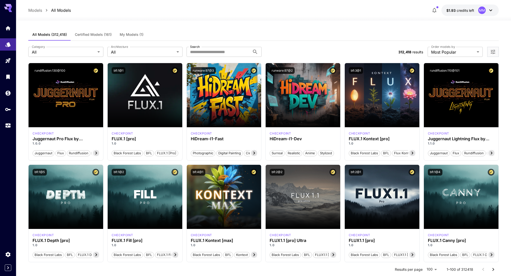
click at [9, 36] on div at bounding box center [8, 77] width 16 height 110
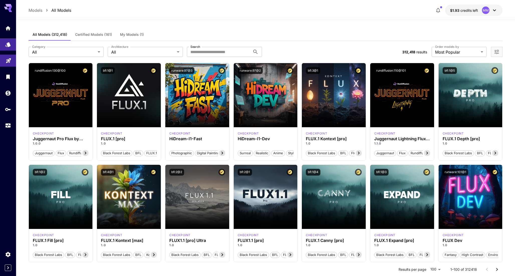
click at [9, 62] on link at bounding box center [8, 61] width 16 height 12
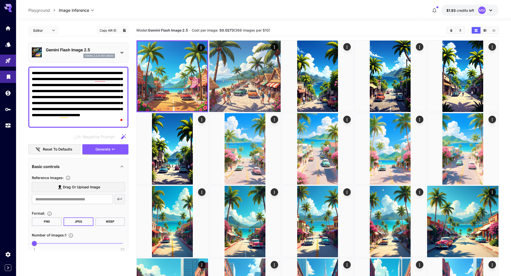
click at [2, 79] on link at bounding box center [8, 77] width 16 height 12
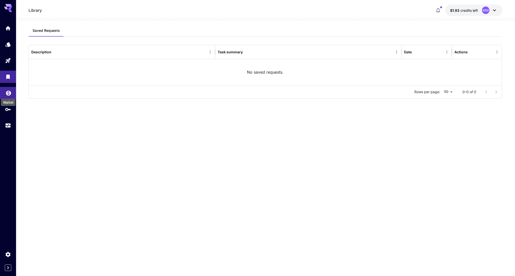
click at [10, 95] on div "Wallet" at bounding box center [9, 100] width 16 height 11
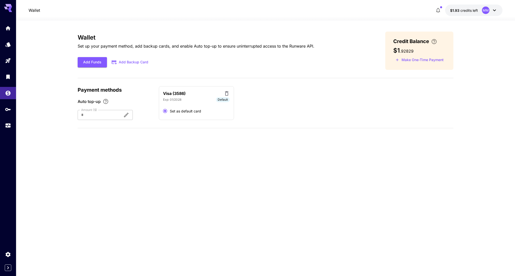
click at [7, 8] on icon at bounding box center [8, 8] width 8 height 8
click at [11, 29] on icon "Home" at bounding box center [9, 27] width 6 height 6
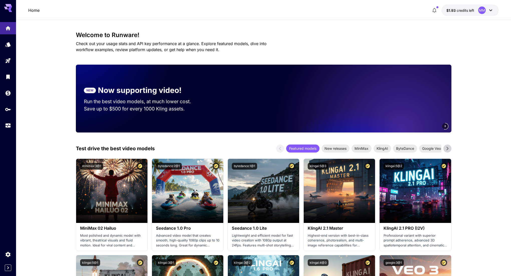
click at [479, 5] on button "$1.93 credits left MM" at bounding box center [470, 11] width 57 height 12
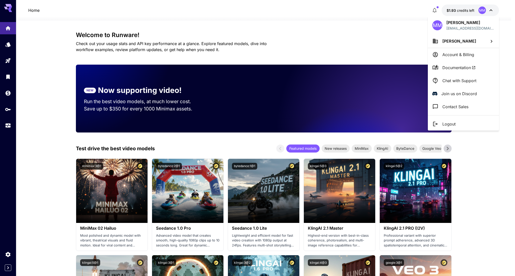
click at [310, 38] on div at bounding box center [257, 138] width 515 height 276
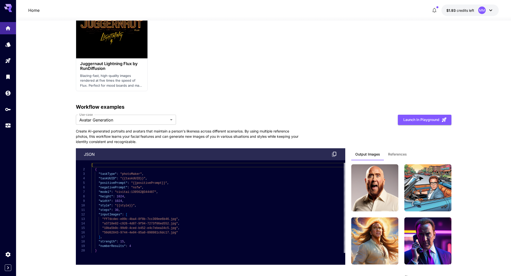
scroll to position [1138, 0]
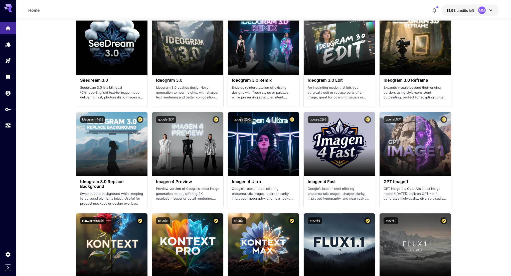
scroll to position [628, 0]
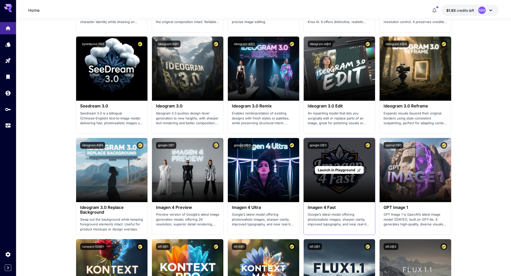
click at [351, 172] on p "Launch in Playground" at bounding box center [339, 169] width 43 height 5
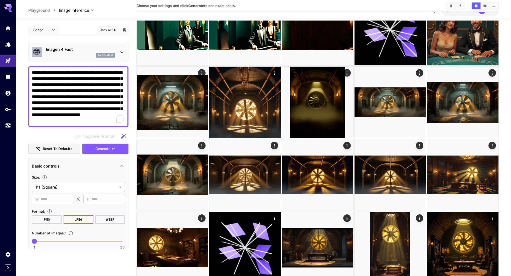
click at [78, 80] on textarea "**********" at bounding box center [78, 97] width 93 height 54
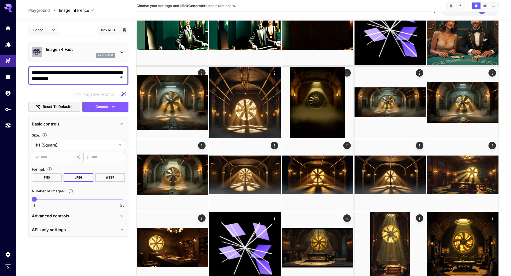
type textarea "**********"
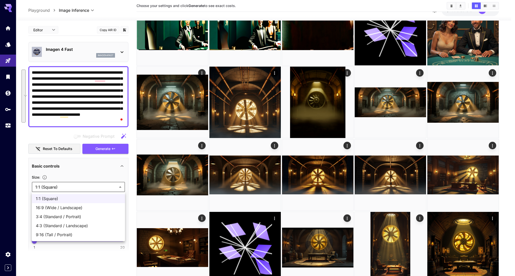
click at [69, 232] on li "9:16 (Tall / Portrait)" at bounding box center [78, 234] width 93 height 9
type input "**********"
type input "***"
type input "****"
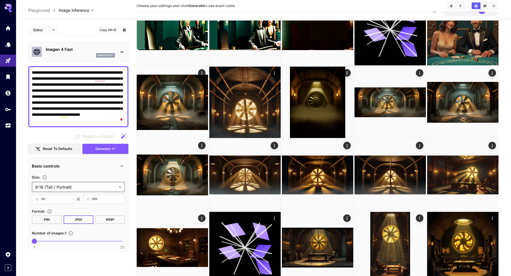
scroll to position [582, 0]
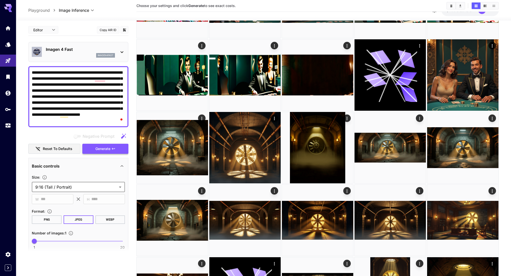
click at [106, 147] on span "Generate" at bounding box center [102, 149] width 15 height 6
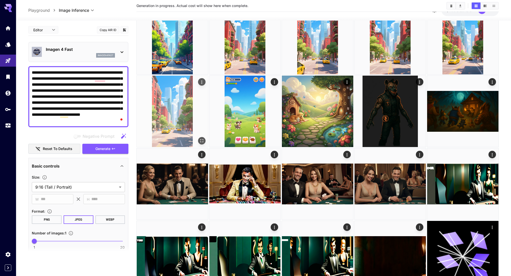
scroll to position [0, 0]
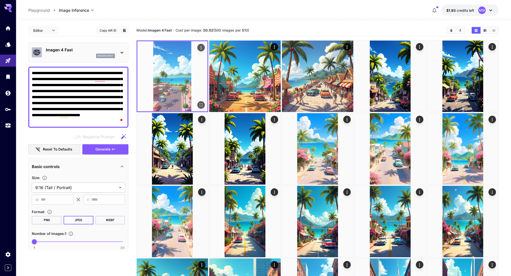
click at [200, 102] on icon "Open in fullscreen" at bounding box center [201, 104] width 5 height 5
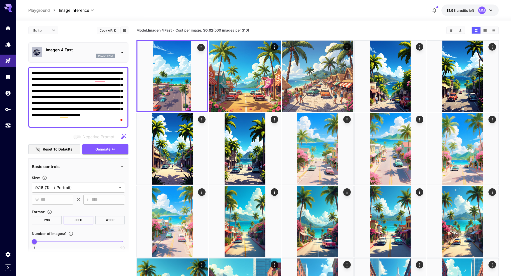
scroll to position [28, 0]
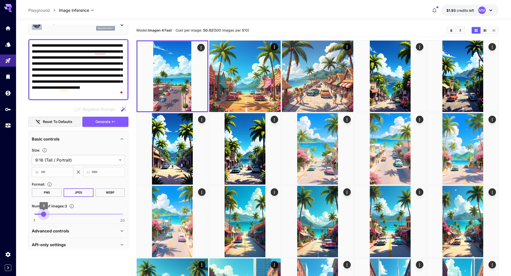
type input "*"
drag, startPoint x: 35, startPoint y: 214, endPoint x: 48, endPoint y: 215, distance: 13.3
click at [48, 215] on span "4" at bounding box center [48, 214] width 5 height 5
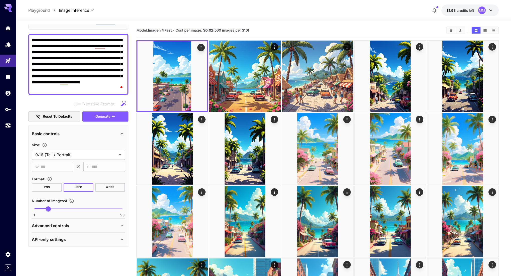
scroll to position [36, 0]
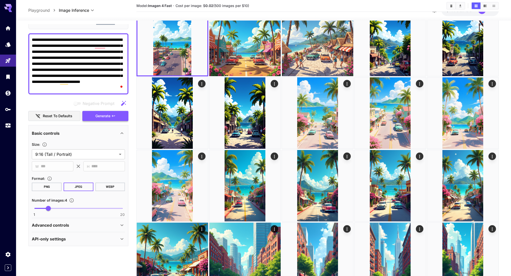
click at [106, 116] on span "Generate" at bounding box center [102, 116] width 15 height 6
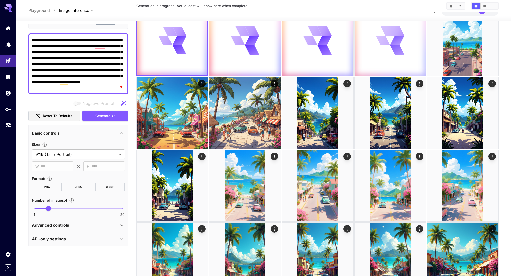
scroll to position [0, 0]
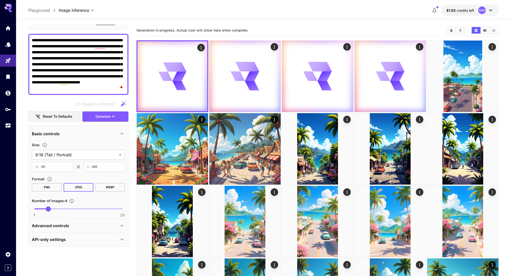
click at [484, 27] on button "Show images in video view" at bounding box center [485, 30] width 9 height 7
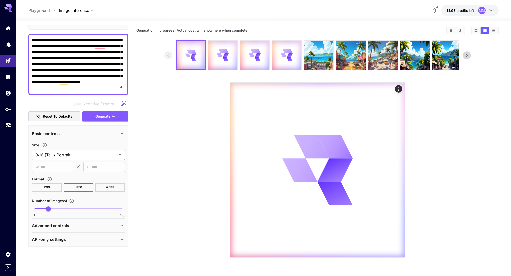
click at [493, 30] on icon "Show images in list view" at bounding box center [494, 31] width 4 height 4
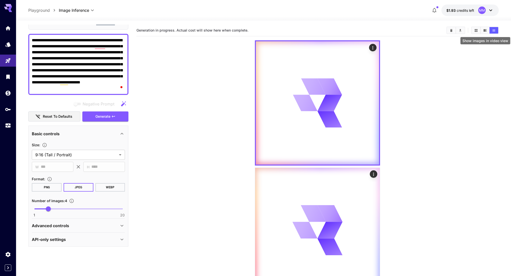
click at [482, 29] on button "Show images in video view" at bounding box center [485, 30] width 9 height 7
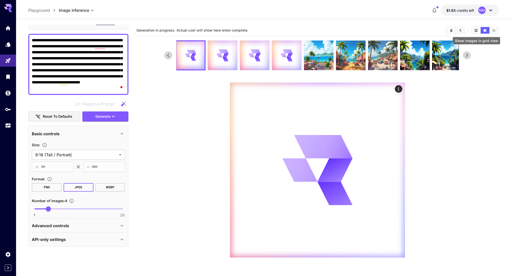
click at [478, 30] on icon "Show images in grid view" at bounding box center [476, 30] width 3 height 3
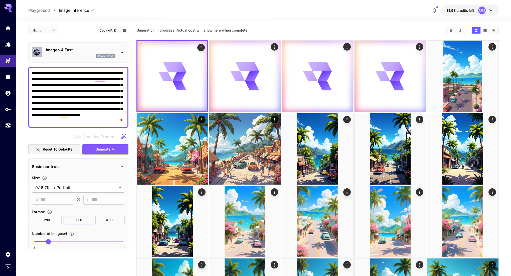
scroll to position [33, 0]
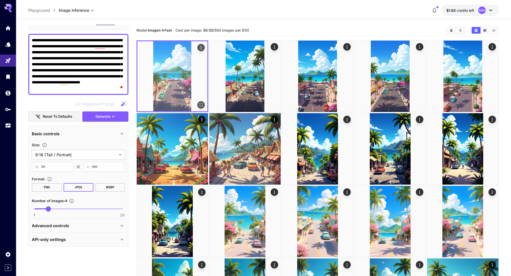
click at [201, 106] on icon "Open in fullscreen" at bounding box center [201, 104] width 5 height 5
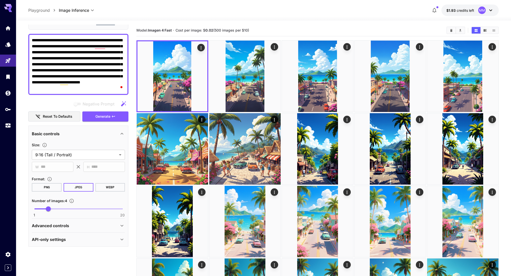
click at [463, 31] on icon "Download All" at bounding box center [461, 31] width 4 height 4
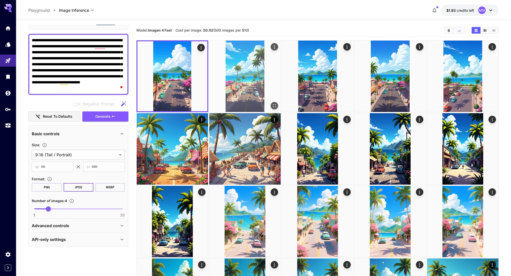
click at [272, 73] on img at bounding box center [245, 76] width 71 height 71
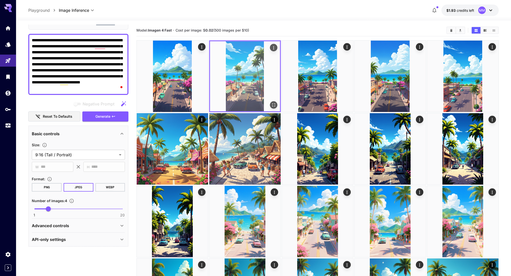
click at [243, 69] on img at bounding box center [245, 76] width 70 height 70
click at [250, 94] on img at bounding box center [245, 76] width 70 height 70
click at [272, 106] on icon "Open in fullscreen" at bounding box center [273, 104] width 5 height 5
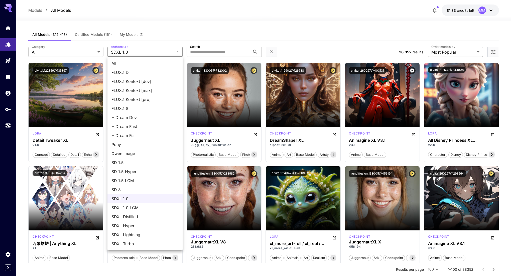
click at [65, 51] on div at bounding box center [257, 138] width 515 height 276
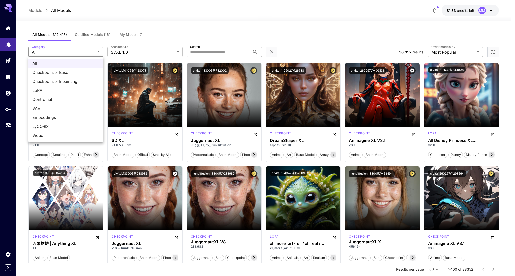
click at [55, 88] on span "LoRA" at bounding box center [65, 90] width 67 height 6
type input "****"
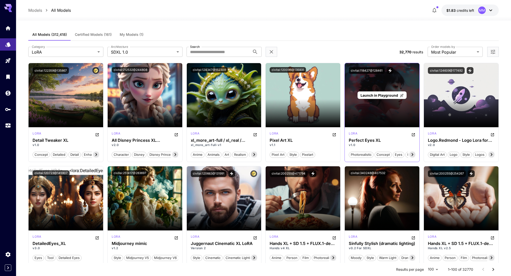
click at [389, 94] on span "Launch in Playground" at bounding box center [380, 95] width 38 height 4
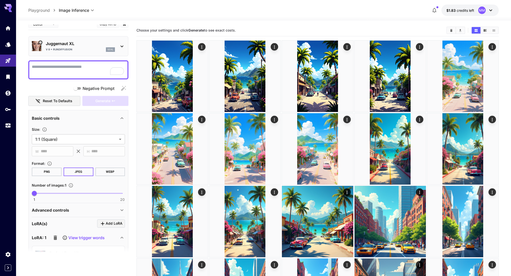
scroll to position [17, 0]
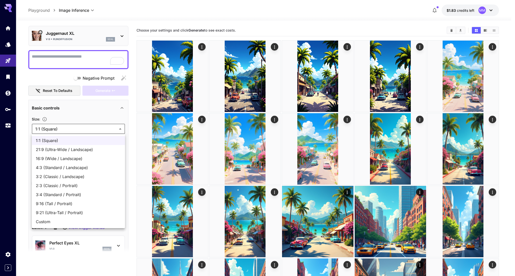
click at [68, 201] on span "9:16 (Tall / Portrait)" at bounding box center [78, 204] width 85 height 6
type input "**********"
type input "***"
type input "****"
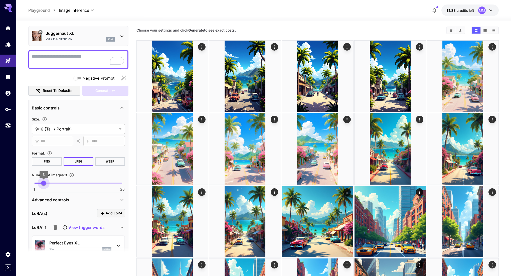
type input "*"
drag, startPoint x: 35, startPoint y: 183, endPoint x: 49, endPoint y: 183, distance: 13.3
click at [49, 183] on span "4" at bounding box center [48, 183] width 5 height 5
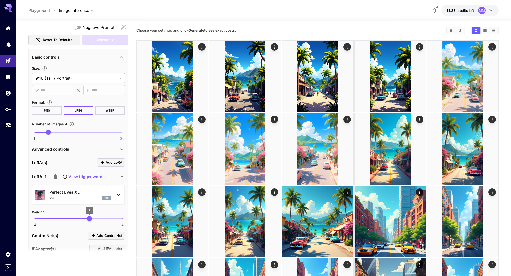
scroll to position [0, 0]
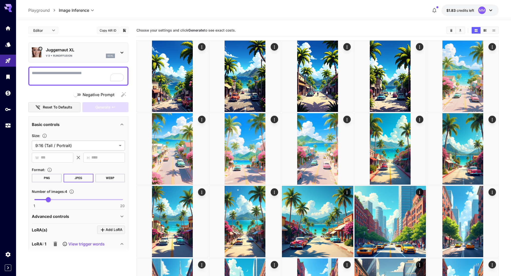
click at [67, 78] on textarea "Negative Prompt" at bounding box center [78, 76] width 93 height 12
paste textarea "**********"
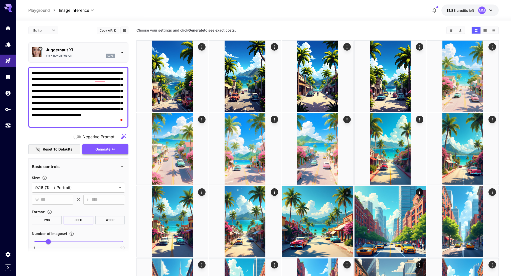
type textarea "**********"
click at [105, 149] on span "Generate" at bounding box center [102, 149] width 15 height 6
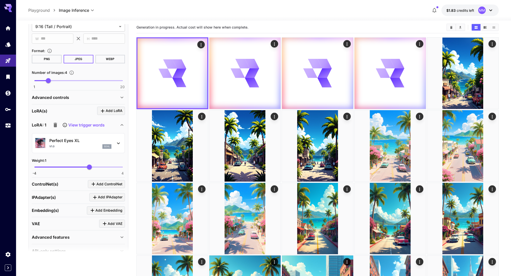
scroll to position [173, 0]
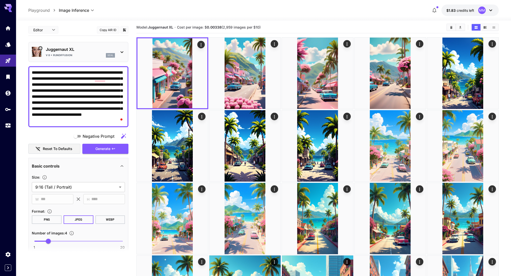
scroll to position [173, 0]
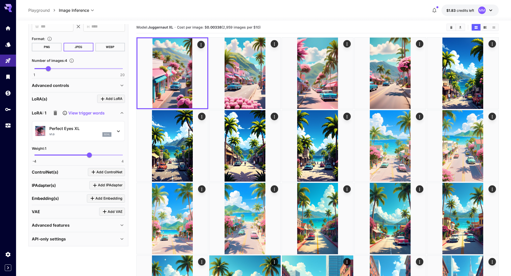
click at [83, 130] on p "Perfect Eyes XL" at bounding box center [80, 129] width 62 height 6
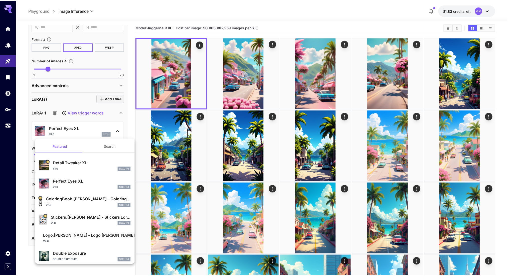
scroll to position [3, 0]
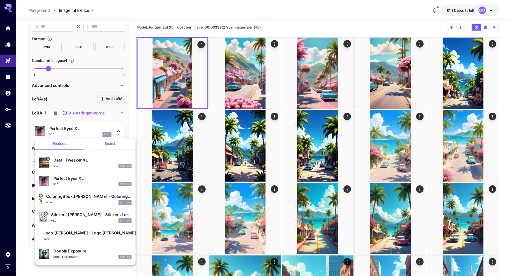
click at [77, 251] on p "Double Exposure" at bounding box center [92, 251] width 78 height 6
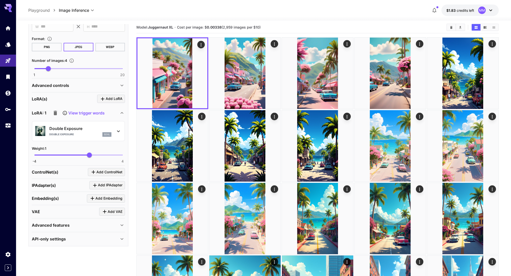
scroll to position [0, 0]
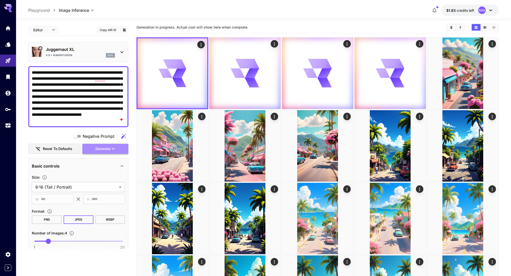
click at [108, 146] on span "Generate" at bounding box center [102, 149] width 15 height 6
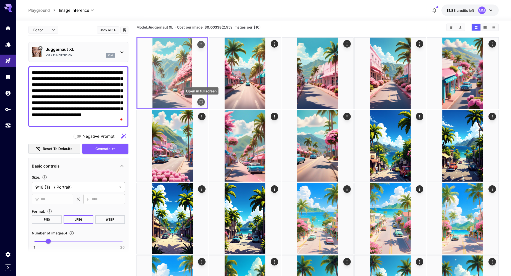
click at [202, 101] on icon "Open in fullscreen" at bounding box center [201, 101] width 5 height 5
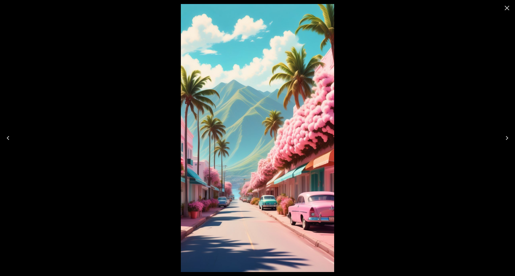
click at [507, 10] on icon "Close" at bounding box center [507, 8] width 8 height 8
